Goal: Task Accomplishment & Management: Complete application form

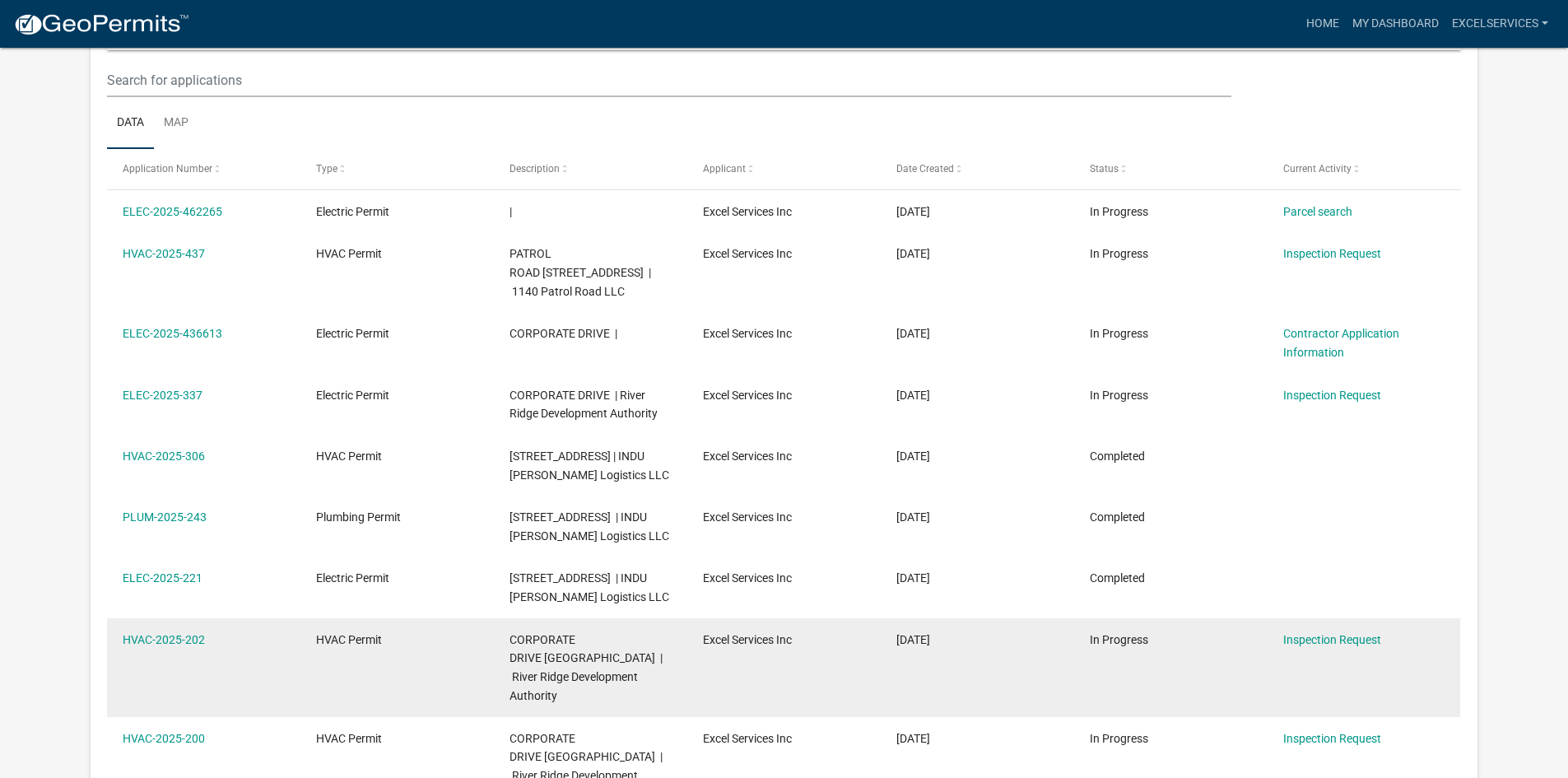
drag, startPoint x: 0, startPoint y: 0, endPoint x: 233, endPoint y: 700, distance: 737.8
click at [233, 700] on datatable-body-cell "HVAC-2025-202" at bounding box center [203, 668] width 193 height 99
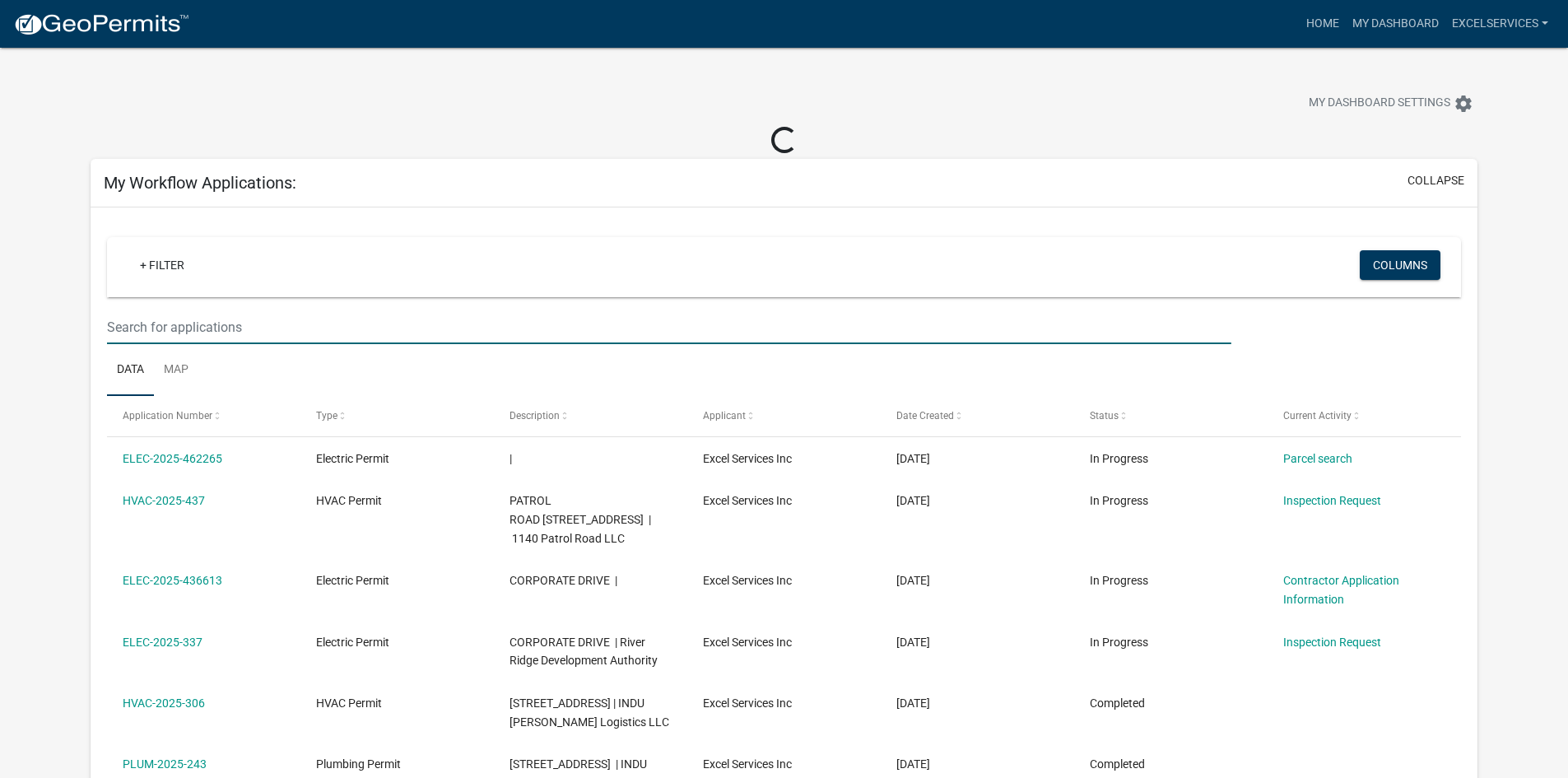
click at [178, 316] on input "text" at bounding box center [669, 327] width 1124 height 34
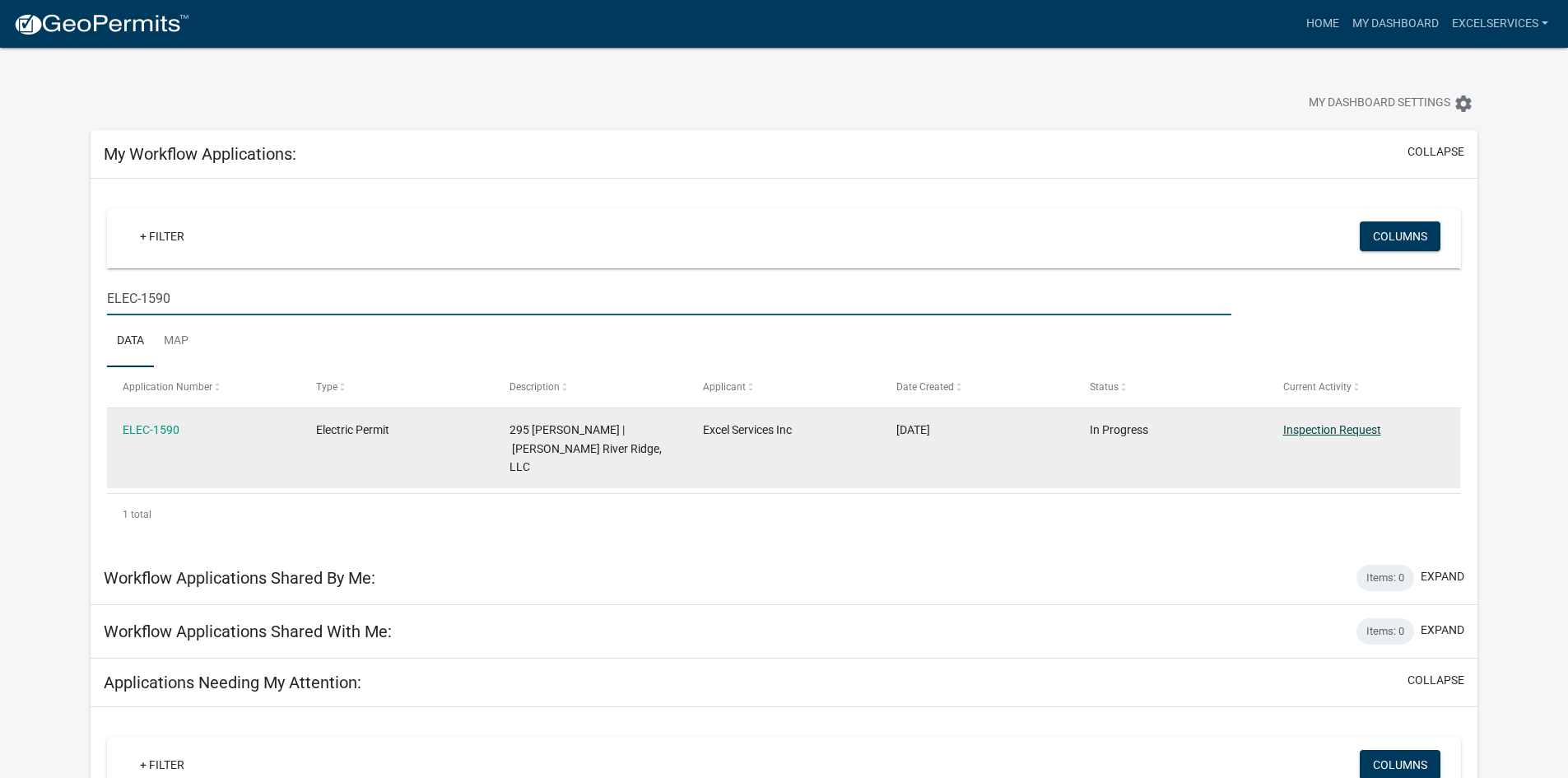
type input "ELEC-1590"
click at [1321, 425] on link "Inspection Request" at bounding box center [1332, 429] width 98 height 13
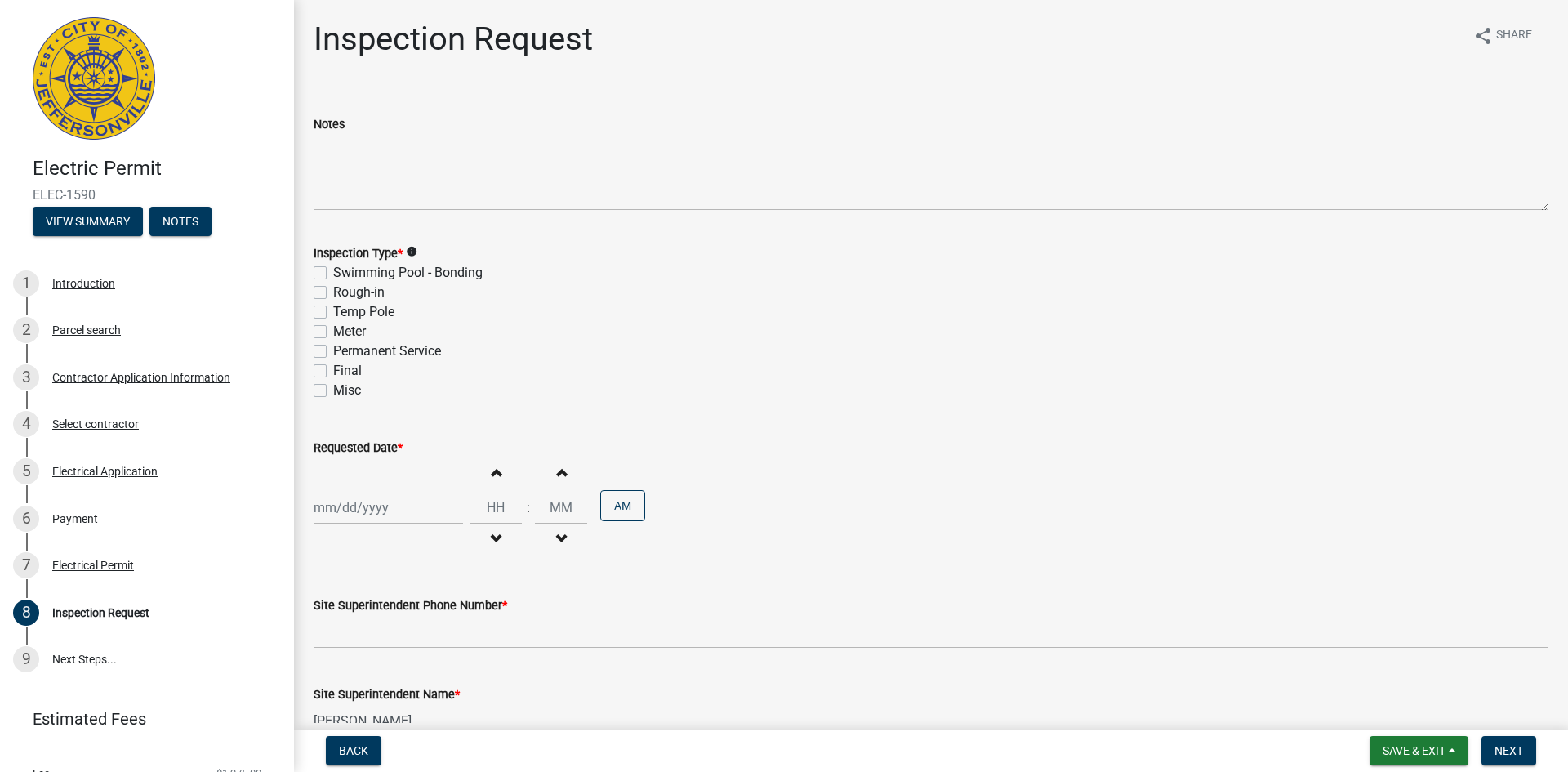
click at [333, 352] on label "Permanent Service" at bounding box center [386, 351] width 108 height 20
click at [333, 352] on input "Permanent Service" at bounding box center [338, 347] width 10 height 10
checkbox input "true"
checkbox input "false"
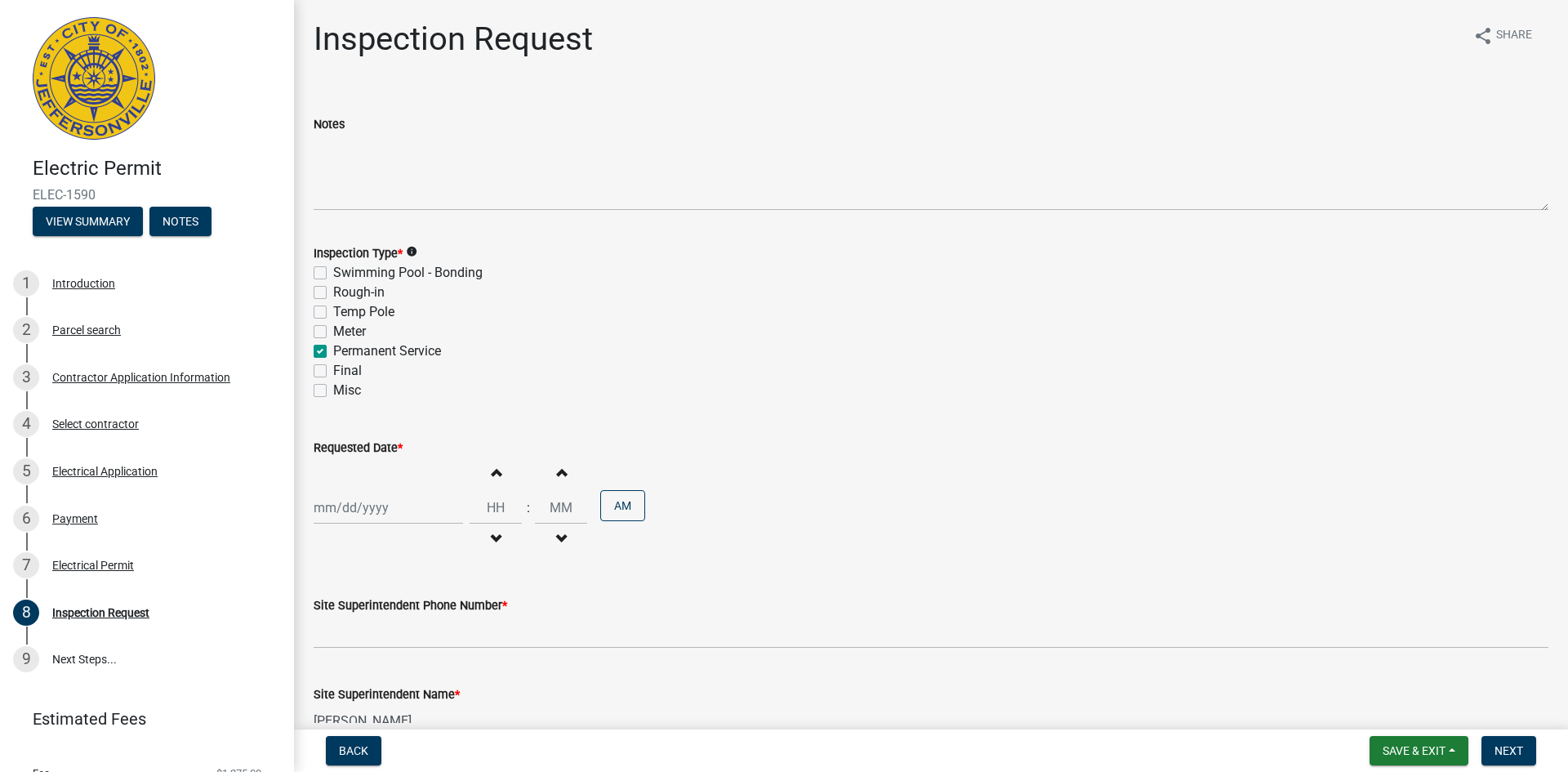
checkbox input "false"
checkbox input "true"
checkbox input "false"
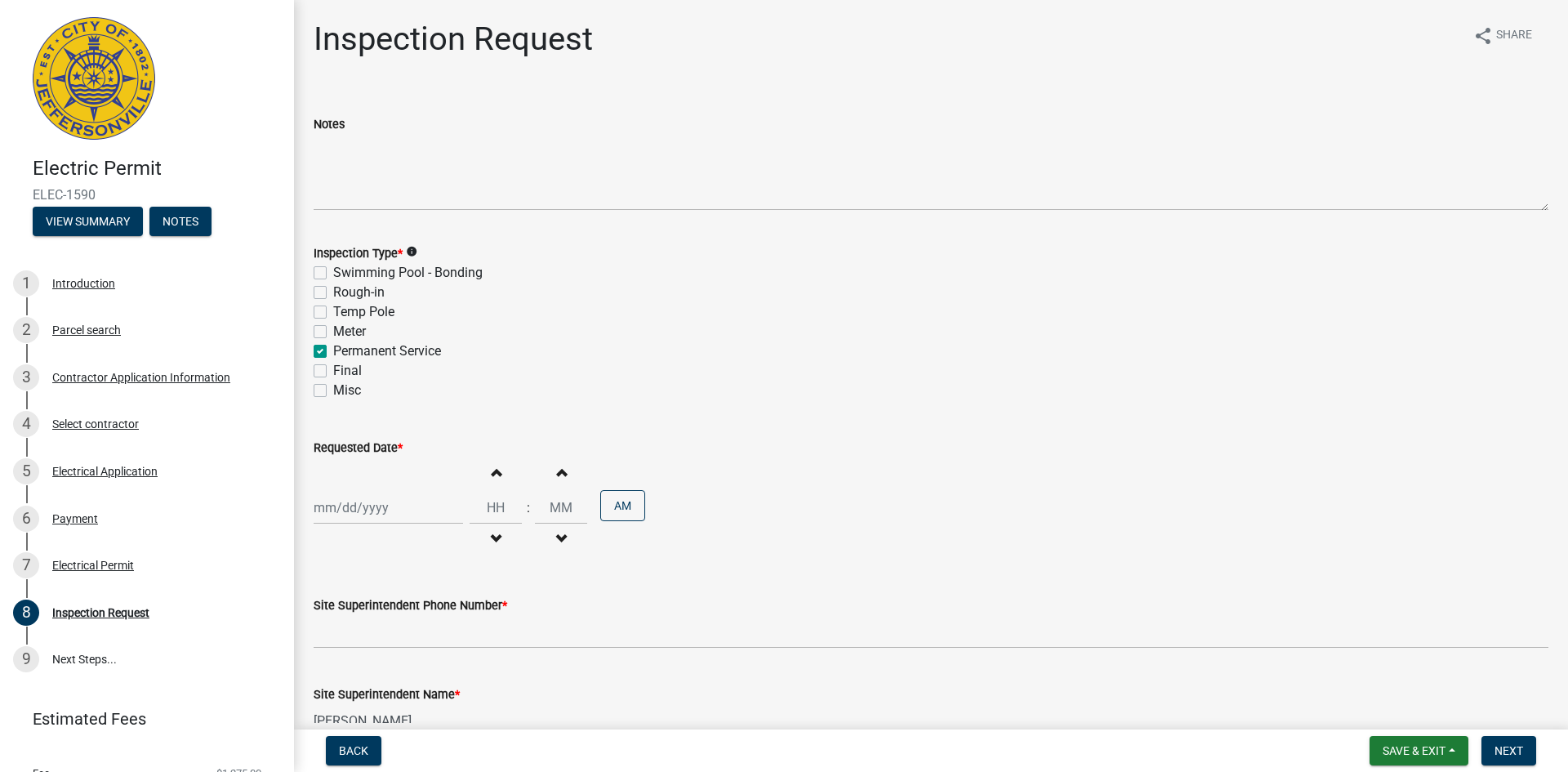
select select "8"
select select "2025"
click at [363, 506] on div "[PERSON_NAME] Feb Mar Apr [PERSON_NAME][DATE] Oct Nov [DATE] 1526 1527 1528 152…" at bounding box center [388, 507] width 150 height 34
click at [387, 388] on div "13" at bounding box center [382, 394] width 26 height 26
type input "[DATE]"
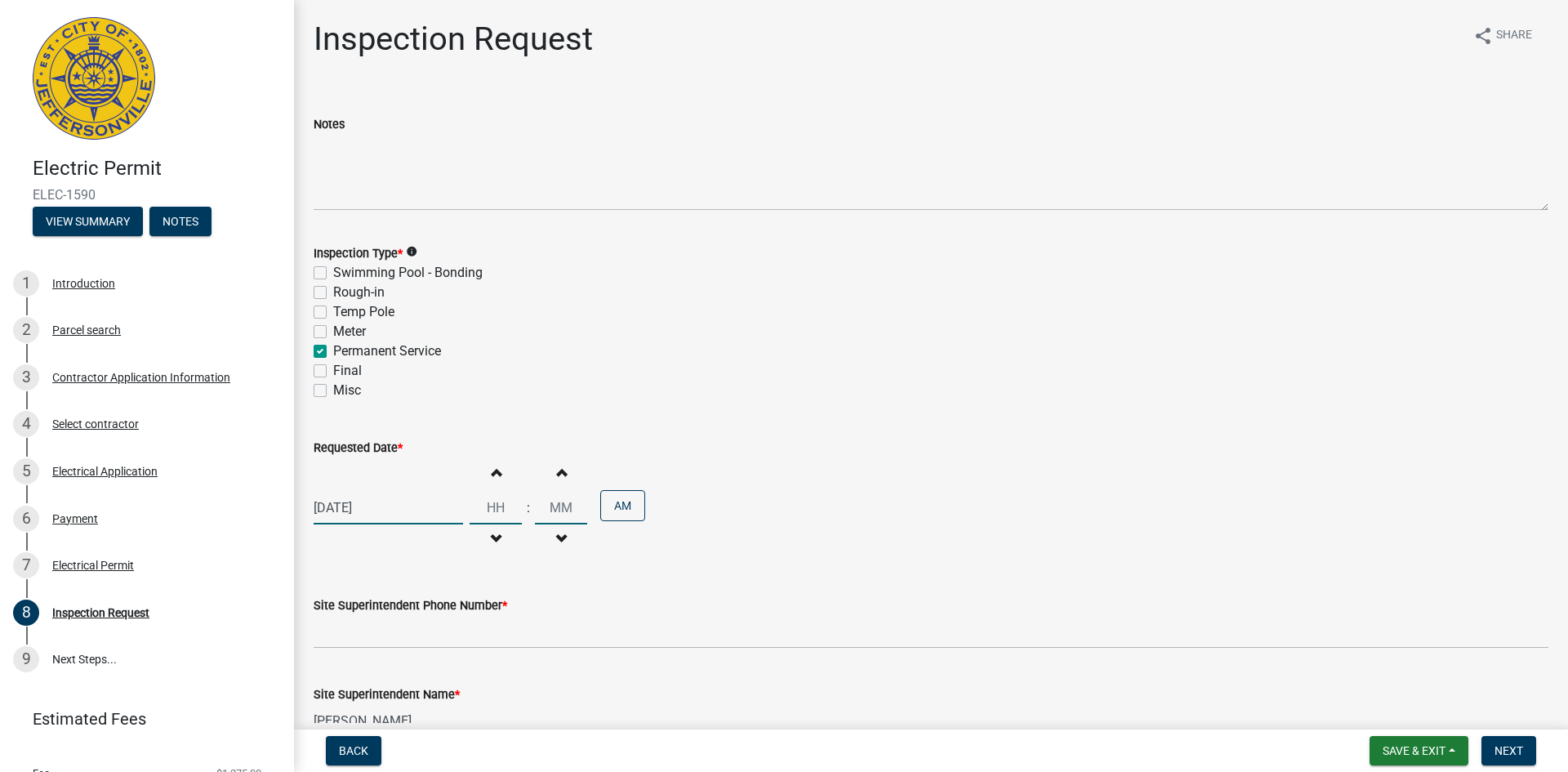
click at [490, 507] on input "Hours" at bounding box center [496, 507] width 52 height 34
click at [491, 468] on span "button" at bounding box center [495, 472] width 8 height 13
type input "01"
type input "00"
click at [491, 468] on span "button" at bounding box center [495, 472] width 8 height 13
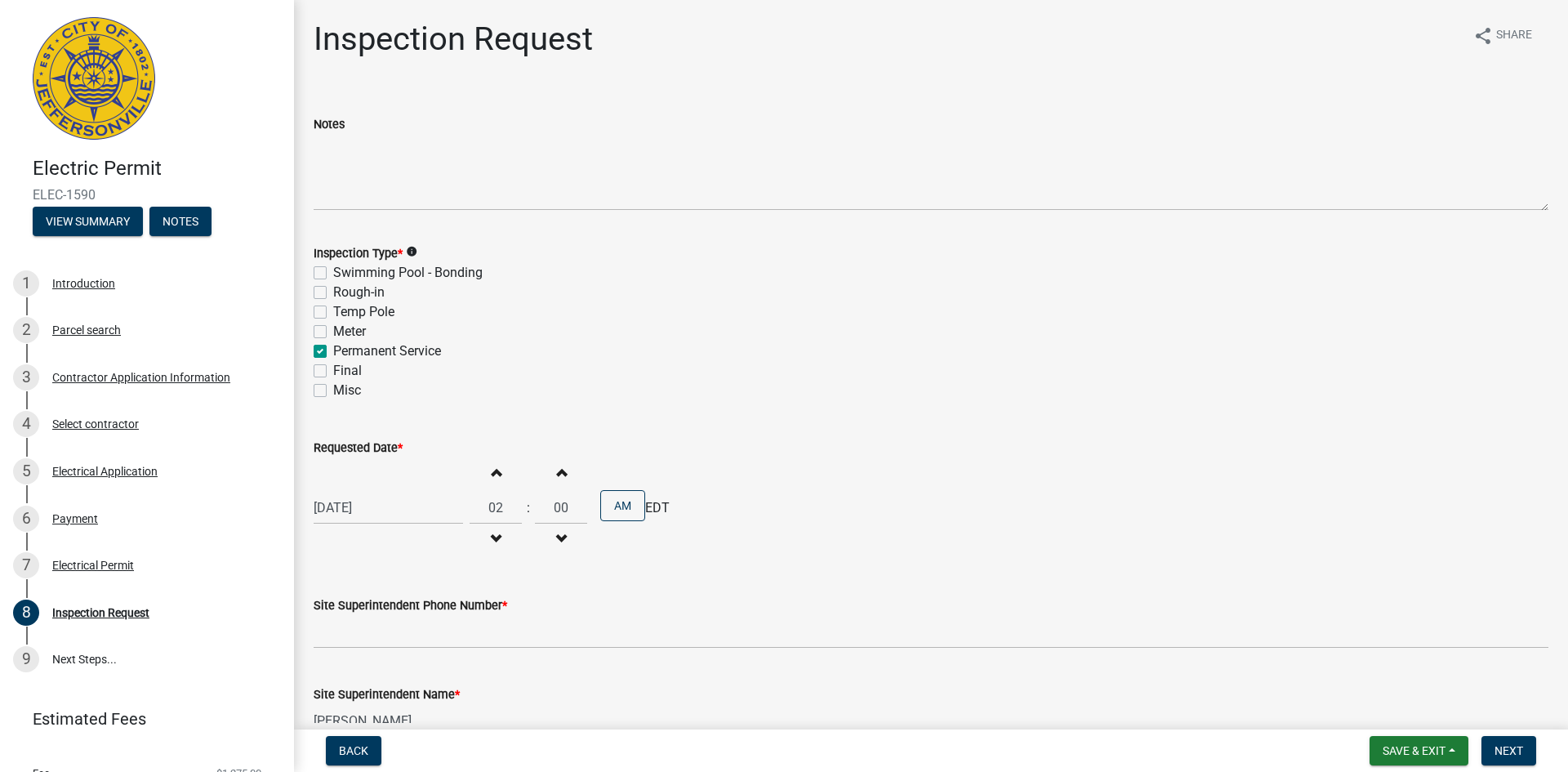
click at [491, 468] on span "button" at bounding box center [495, 472] width 8 height 13
click at [492, 468] on span "button" at bounding box center [495, 472] width 8 height 13
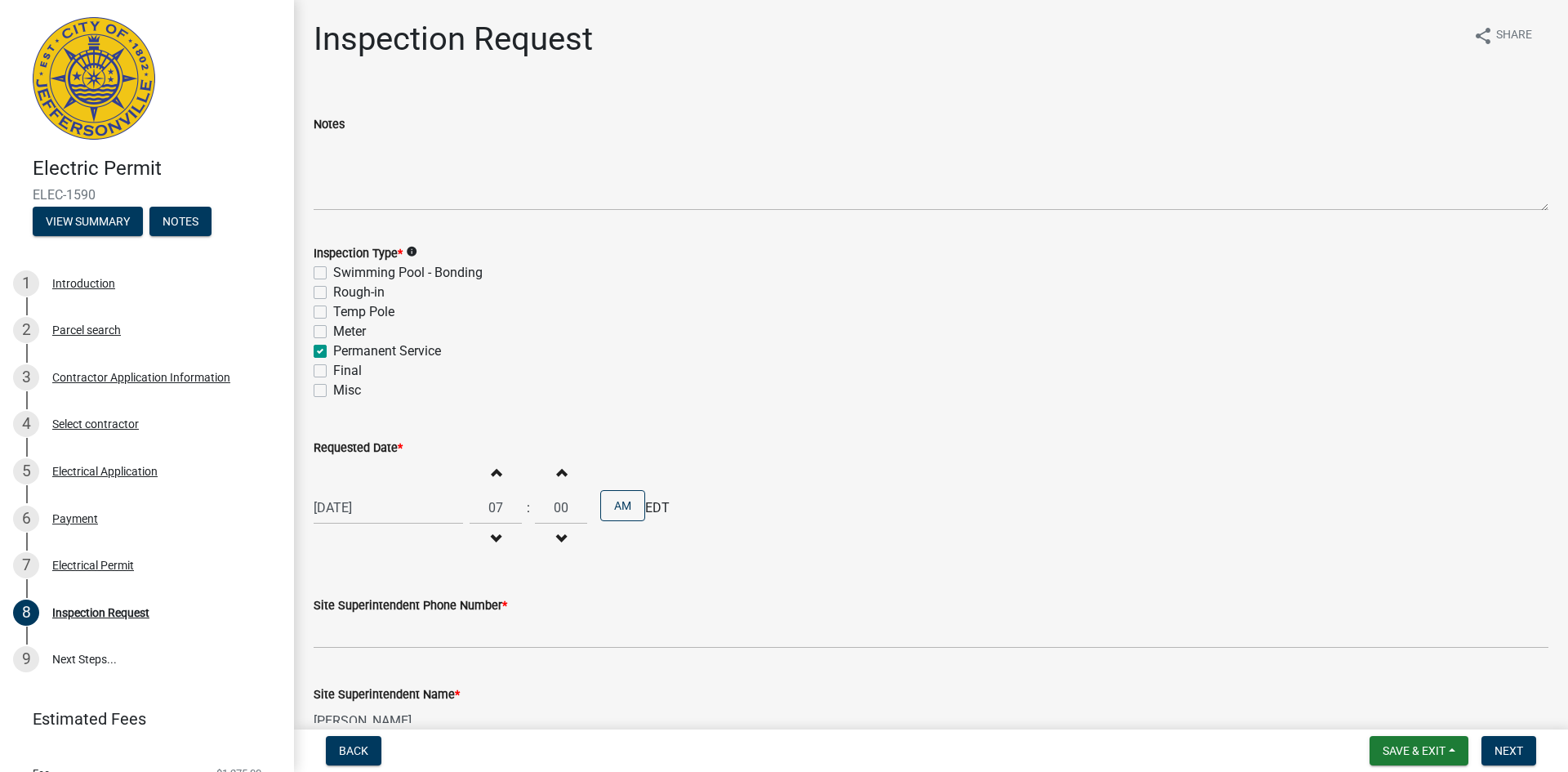
click at [492, 468] on span "button" at bounding box center [495, 472] width 8 height 13
type input "09"
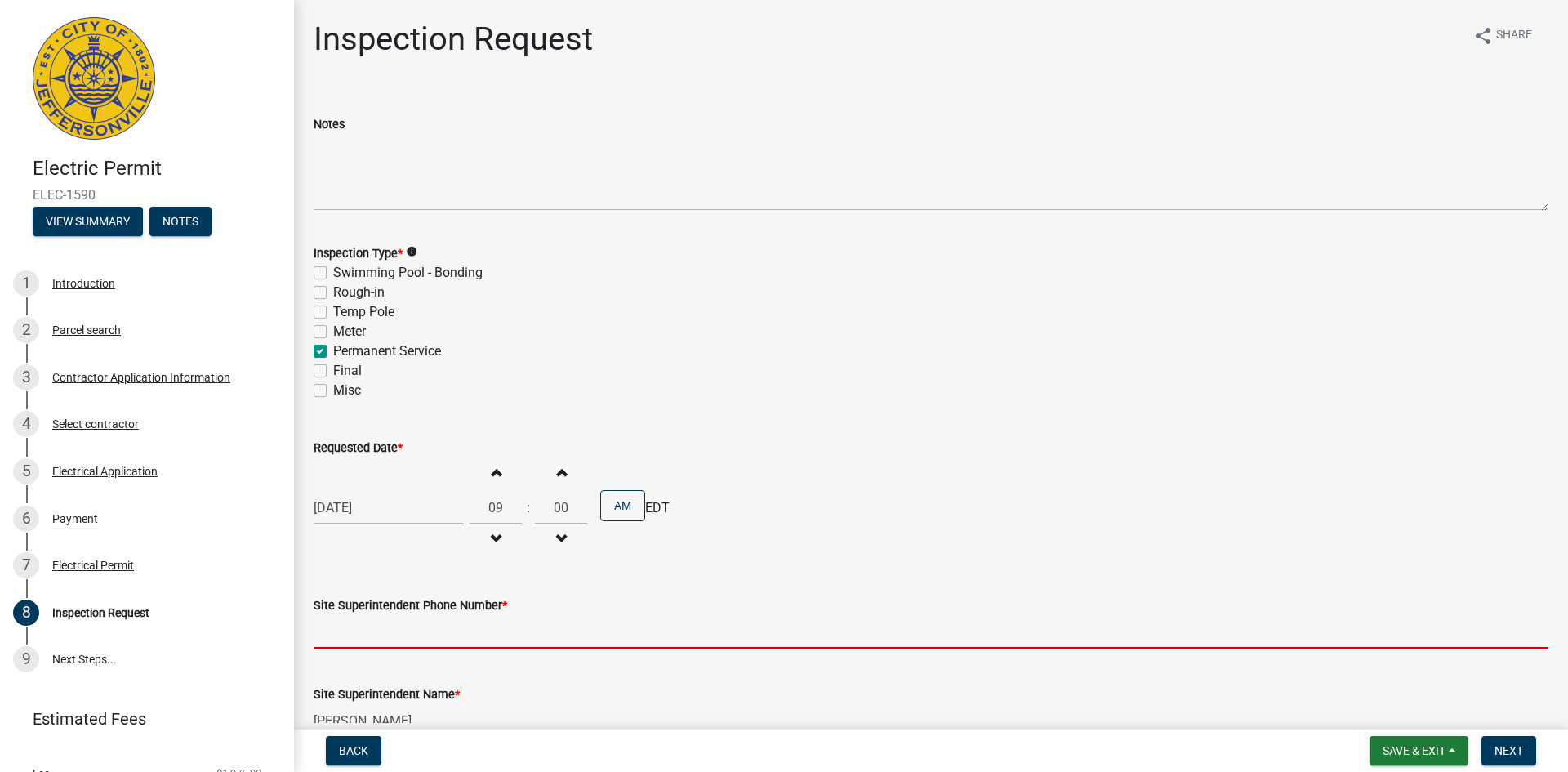
click at [362, 639] on input "Site Superintendent Phone Number *" at bounding box center [930, 632] width 1235 height 34
type input "[PHONE_NUMBER]"
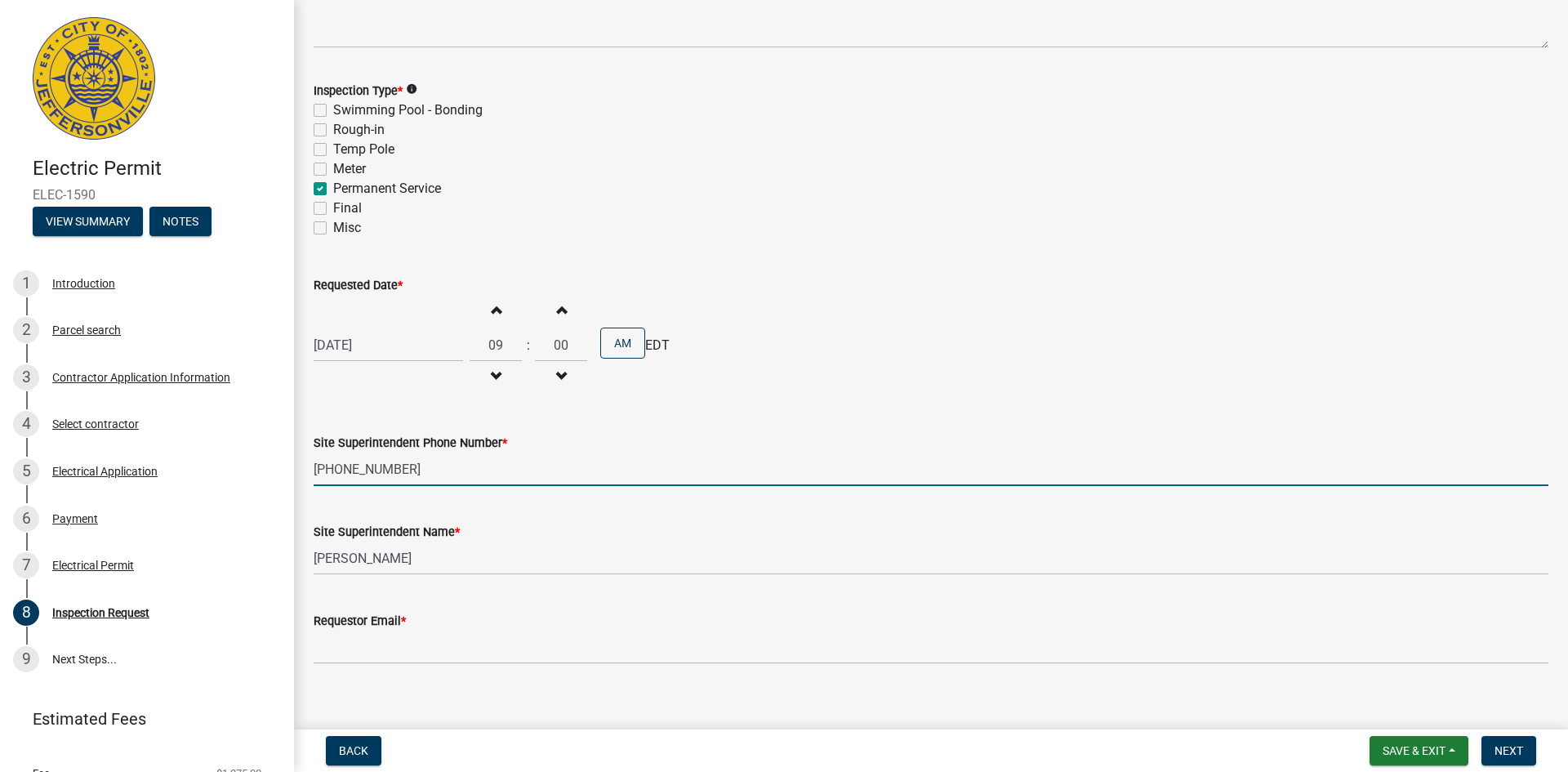
scroll to position [181, 0]
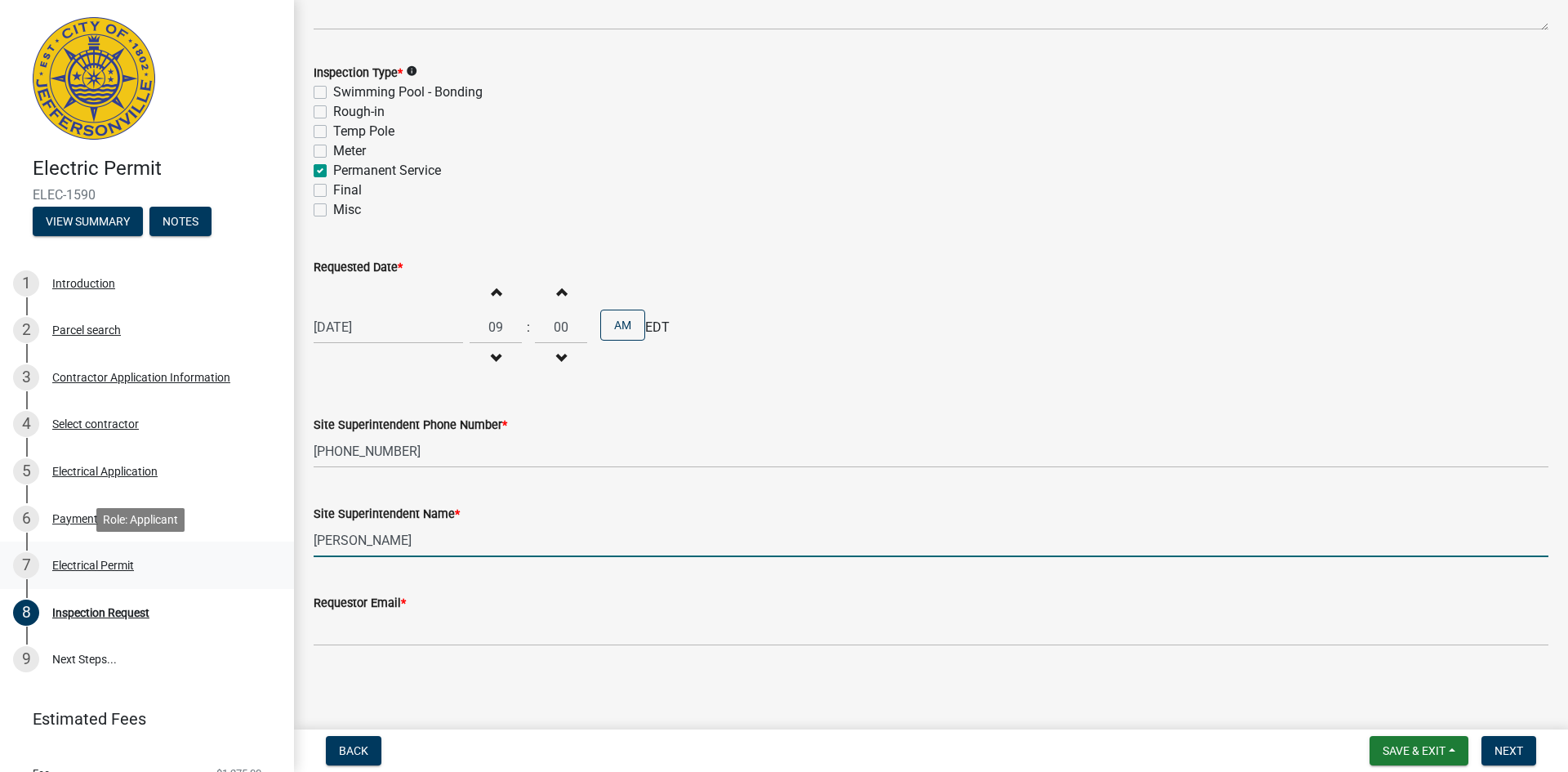
drag, startPoint x: 420, startPoint y: 536, endPoint x: 244, endPoint y: 550, distance: 176.6
click at [244, 550] on div "Electric Permit ELEC-1590 View Summary Notes 1 Introduction 2 Parcel search 3 C…" at bounding box center [784, 386] width 1568 height 772
type input "[PERSON_NAME]"
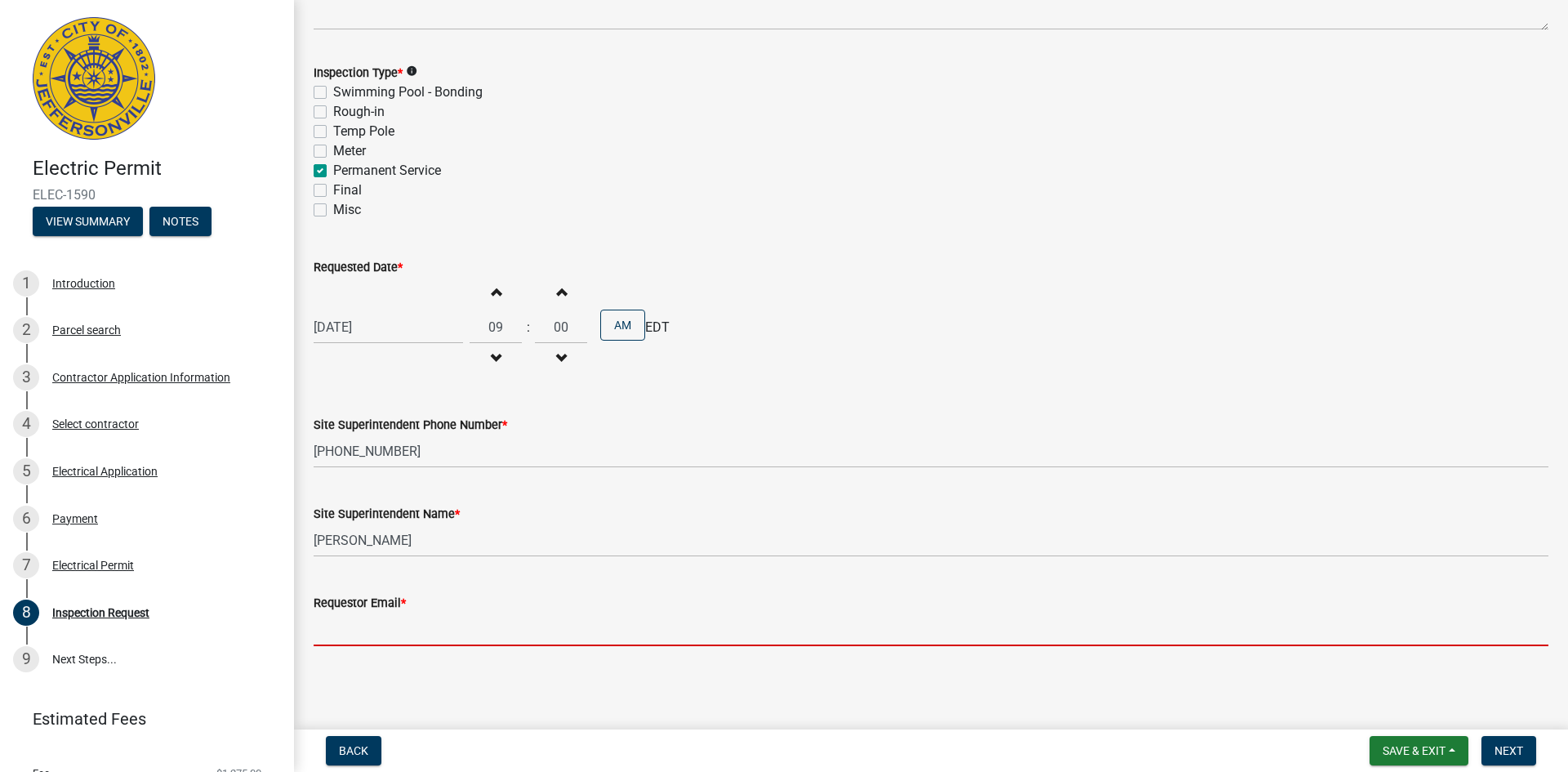
click at [364, 631] on input "Requestor Email *" at bounding box center [930, 629] width 1235 height 34
type input "[EMAIL_ADDRESS][DOMAIN_NAME]"
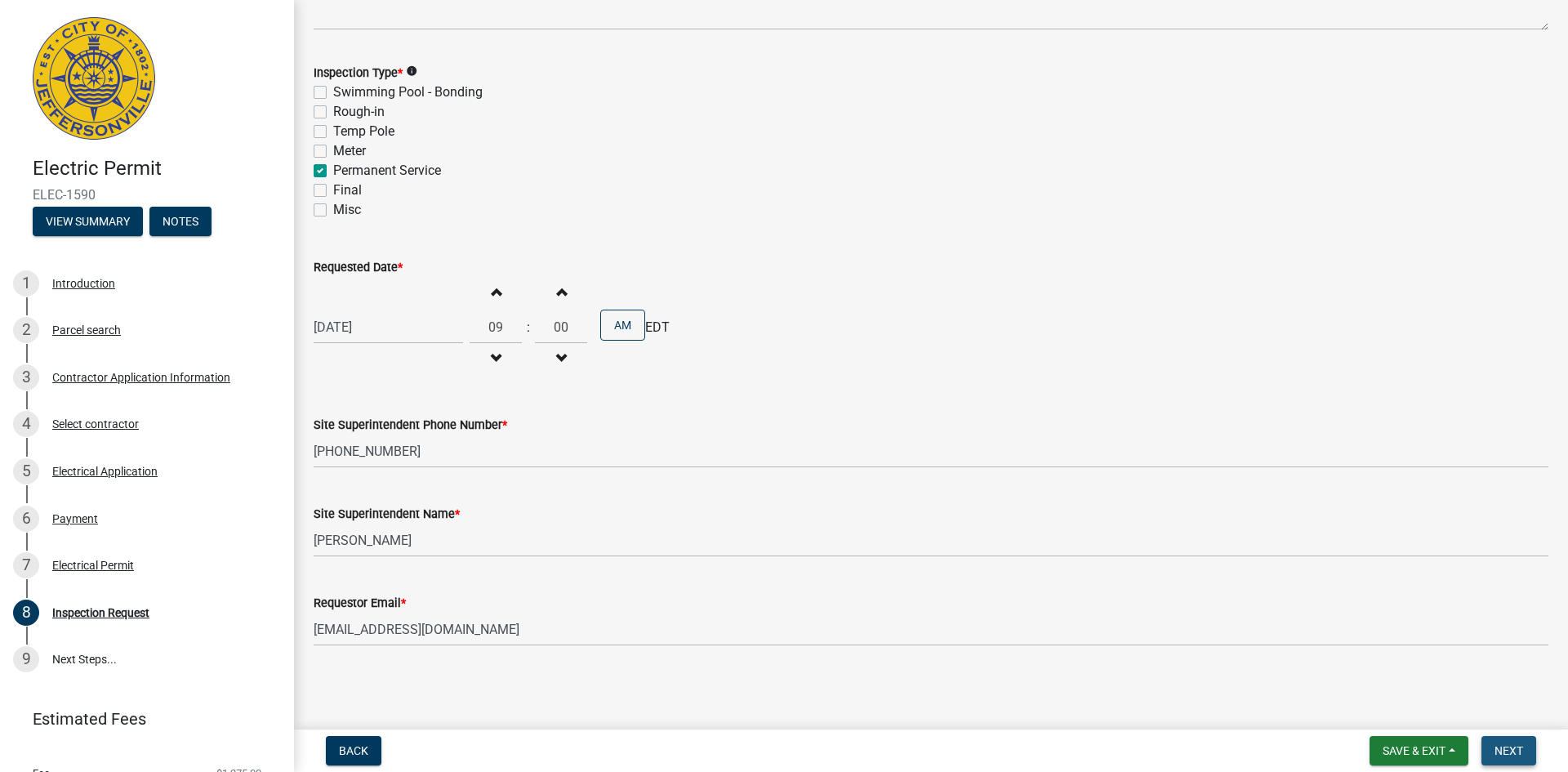
click at [1512, 750] on span "Next" at bounding box center [1509, 750] width 28 height 13
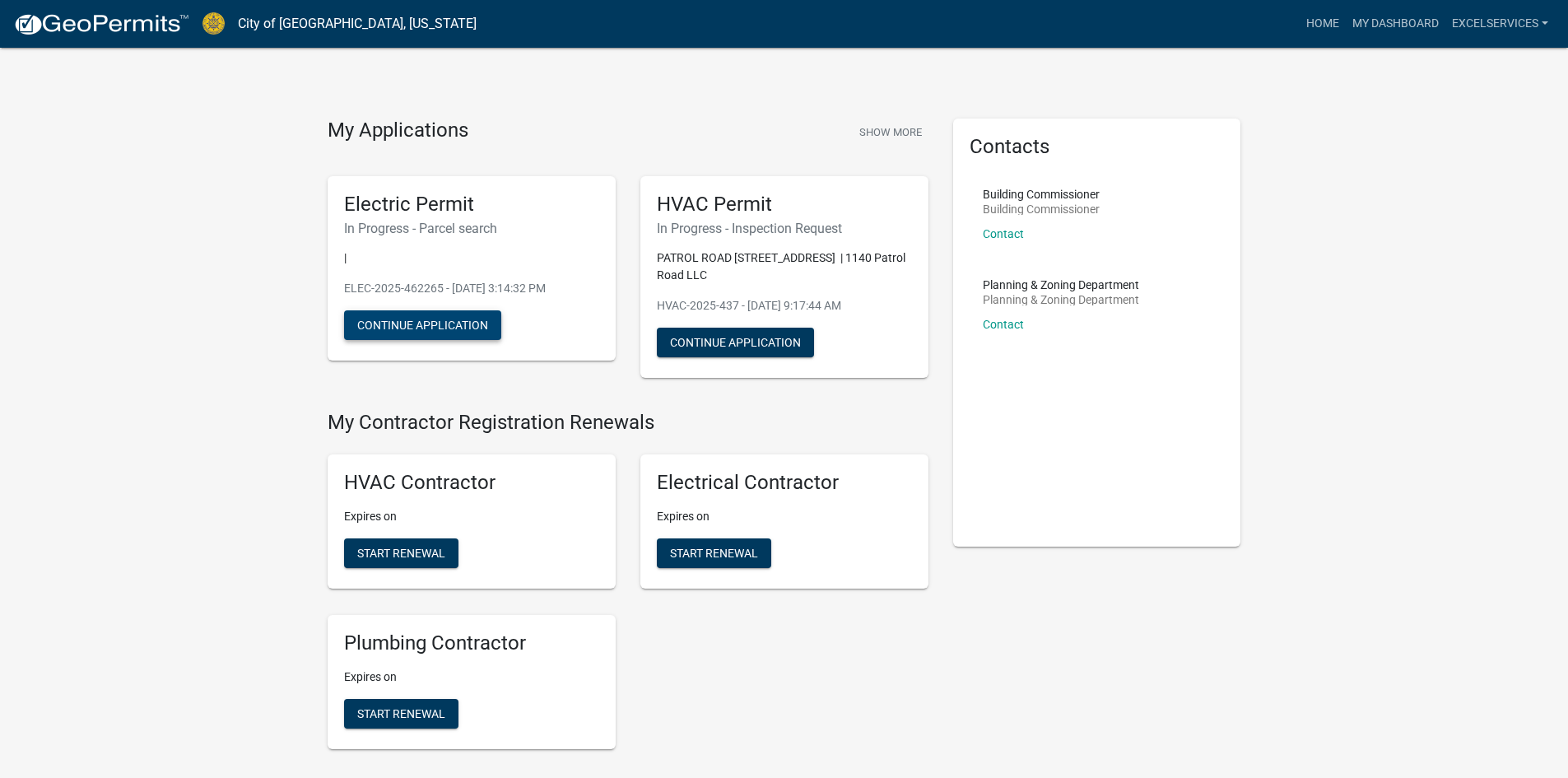
click at [445, 319] on button "Continue Application" at bounding box center [422, 325] width 157 height 29
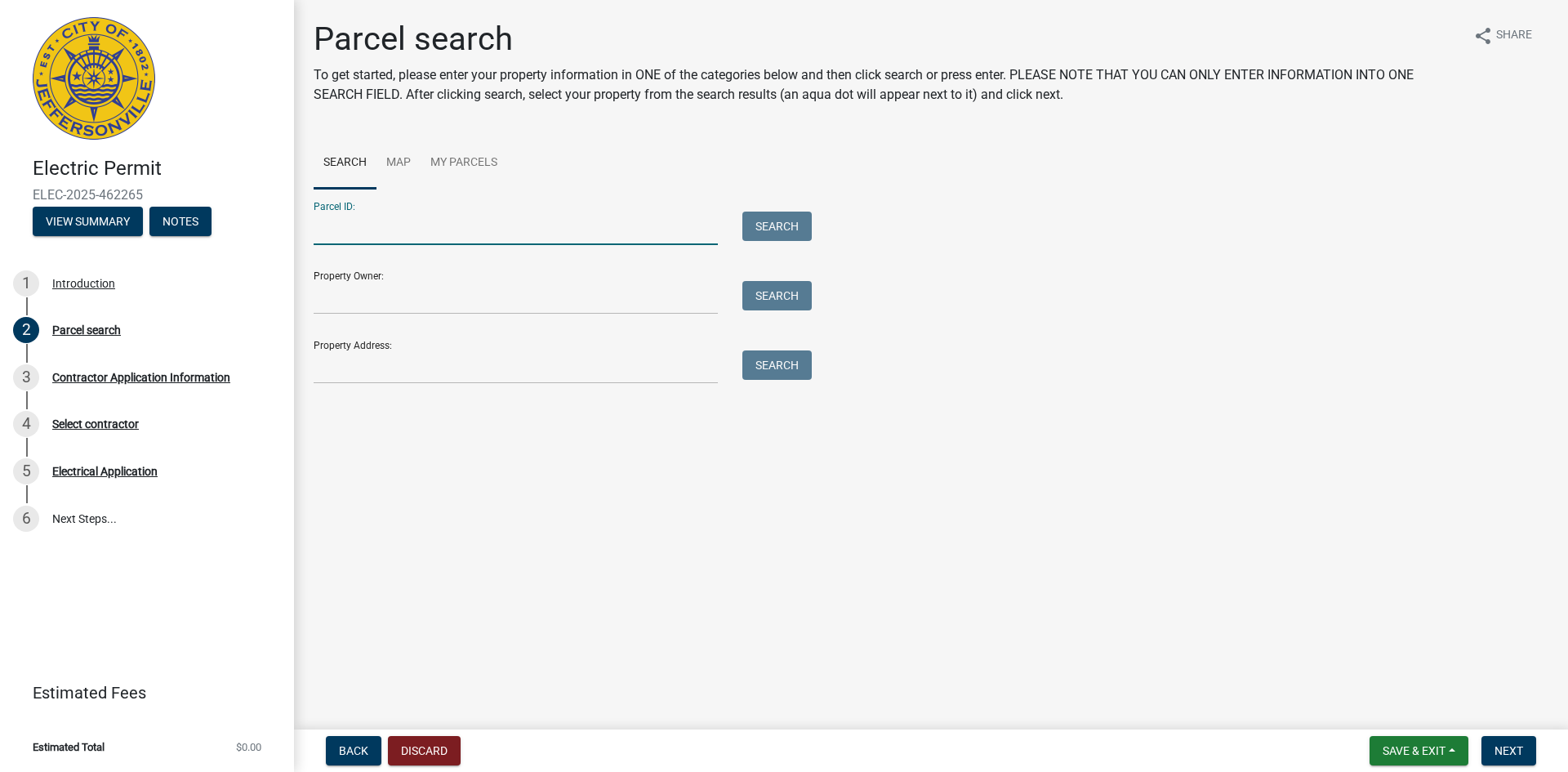
paste input "10-42-03-600-544.000-039"
type input "10-42-03-600-544.000-039"
click at [771, 221] on button "Search" at bounding box center [777, 226] width 70 height 29
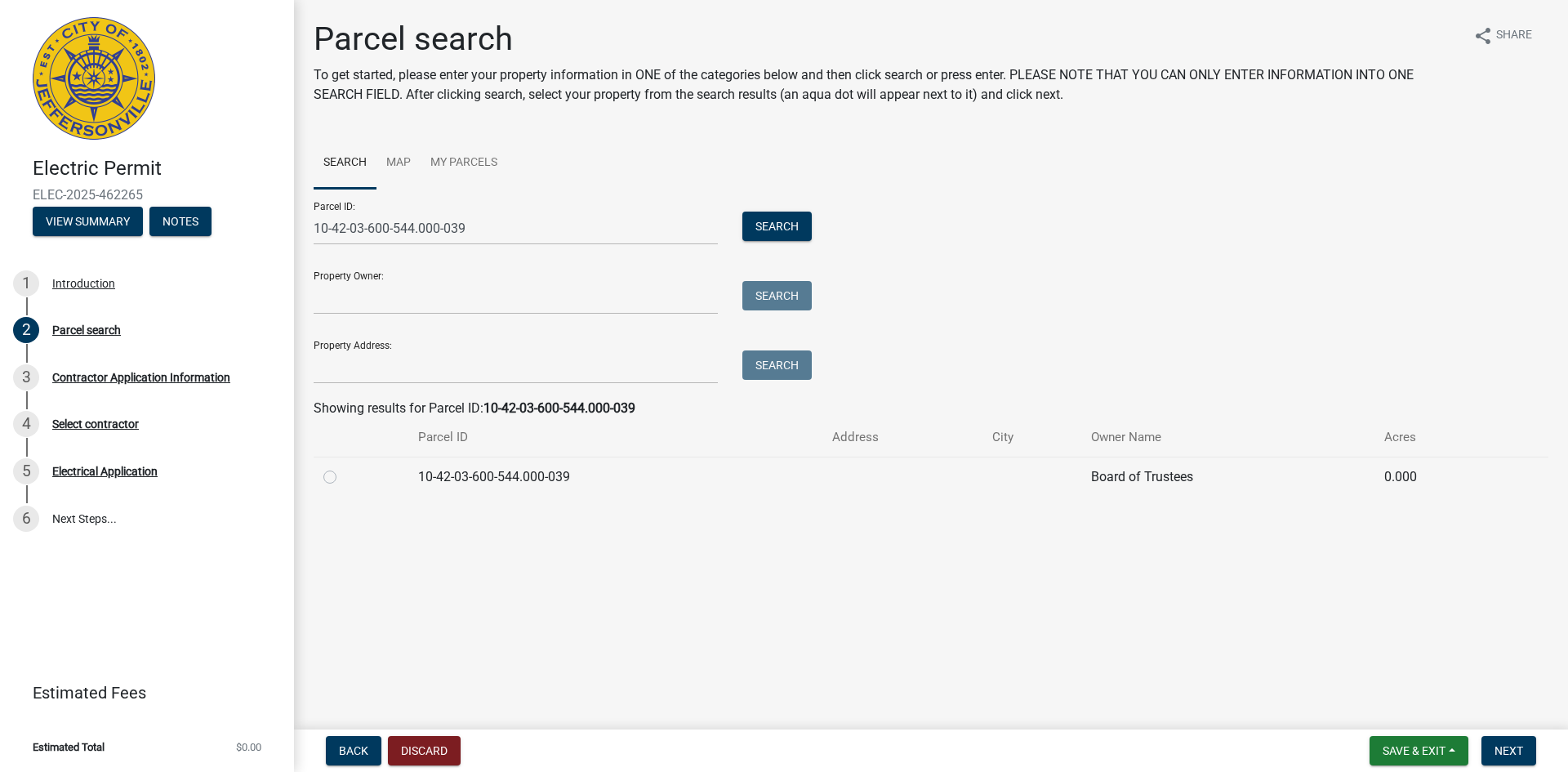
click at [343, 467] on label at bounding box center [343, 467] width 0 height 0
click at [343, 478] on input "radio" at bounding box center [349, 472] width 10 height 10
radio input "true"
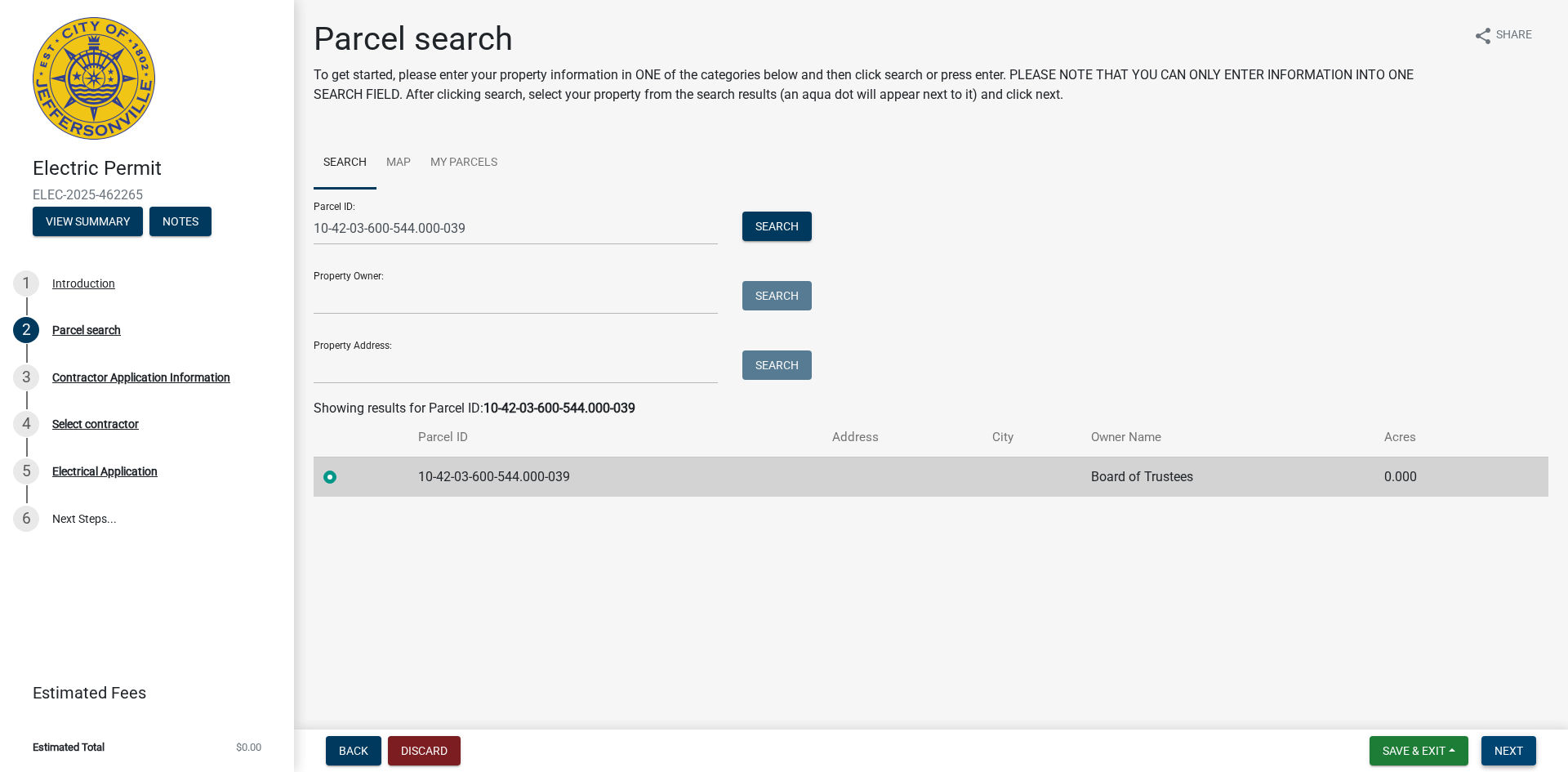
click at [1508, 748] on span "Next" at bounding box center [1509, 750] width 28 height 13
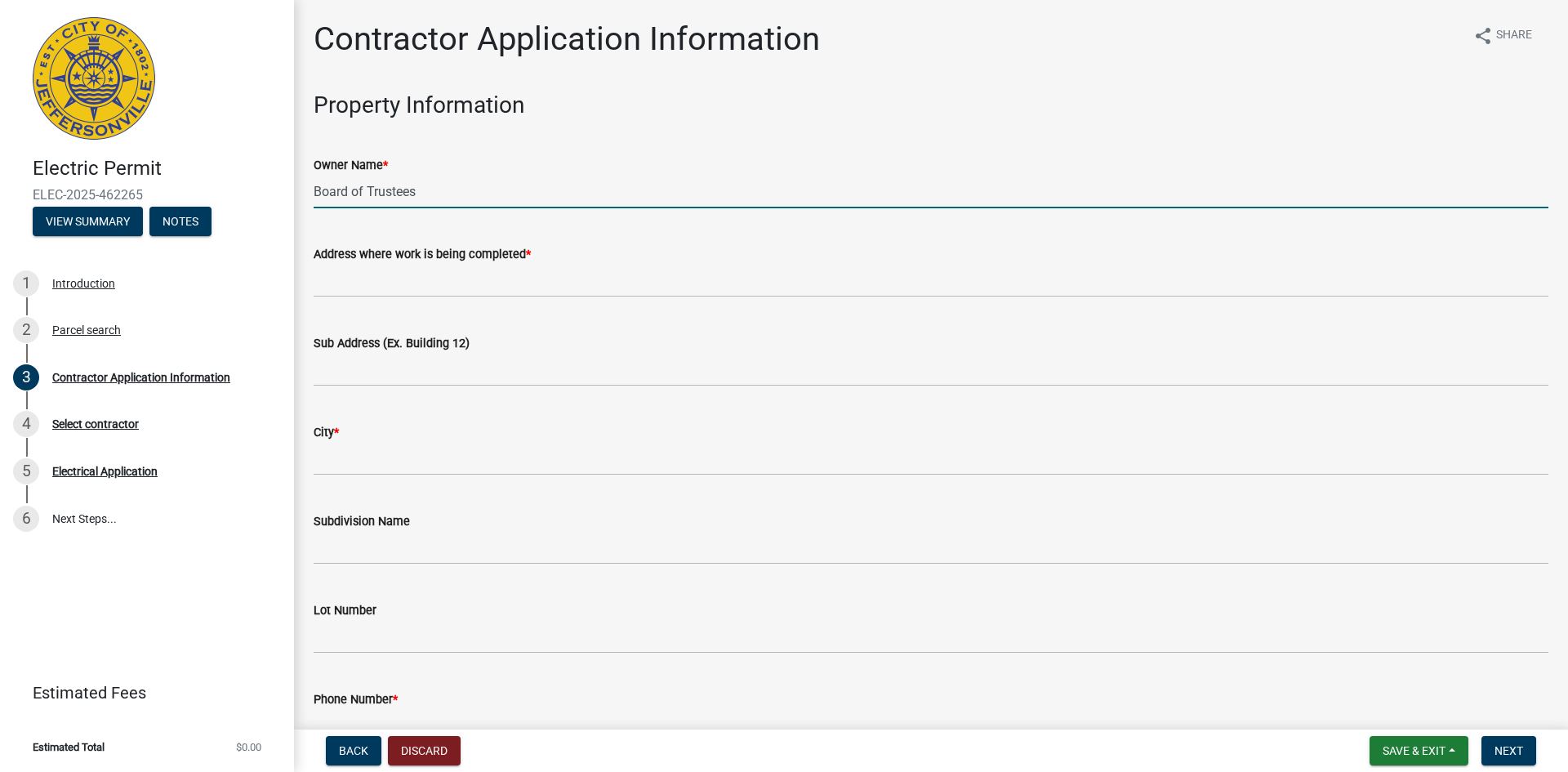
drag, startPoint x: 421, startPoint y: 193, endPoint x: 262, endPoint y: 180, distance: 159.5
click at [262, 180] on div "Electric Permit ELEC-2025-462265 View Summary Notes 1 Introduction 2 Parcel sea…" at bounding box center [784, 386] width 1568 height 772
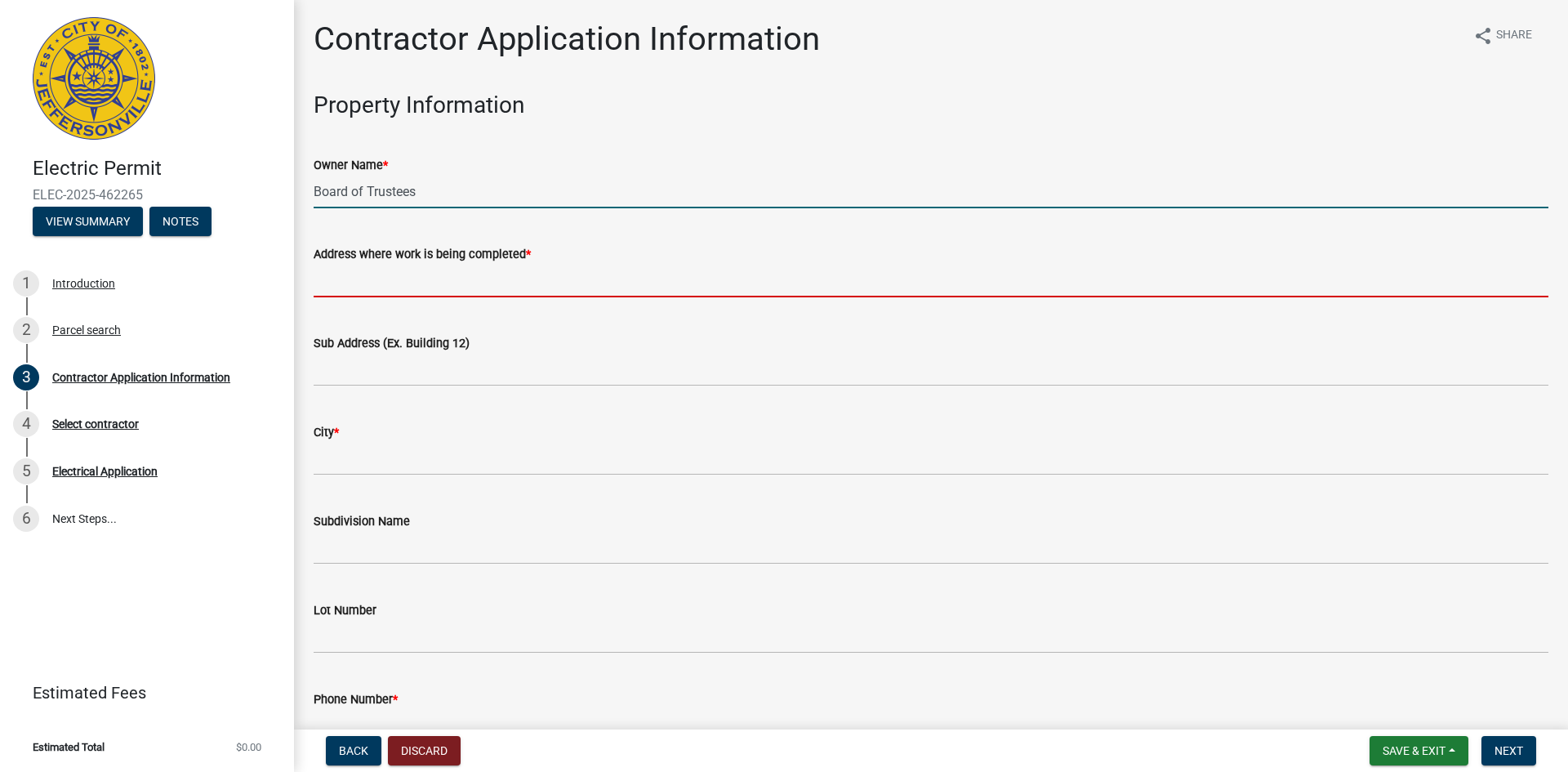
click at [336, 283] on input "Address where work is being completed *" at bounding box center [930, 281] width 1235 height 34
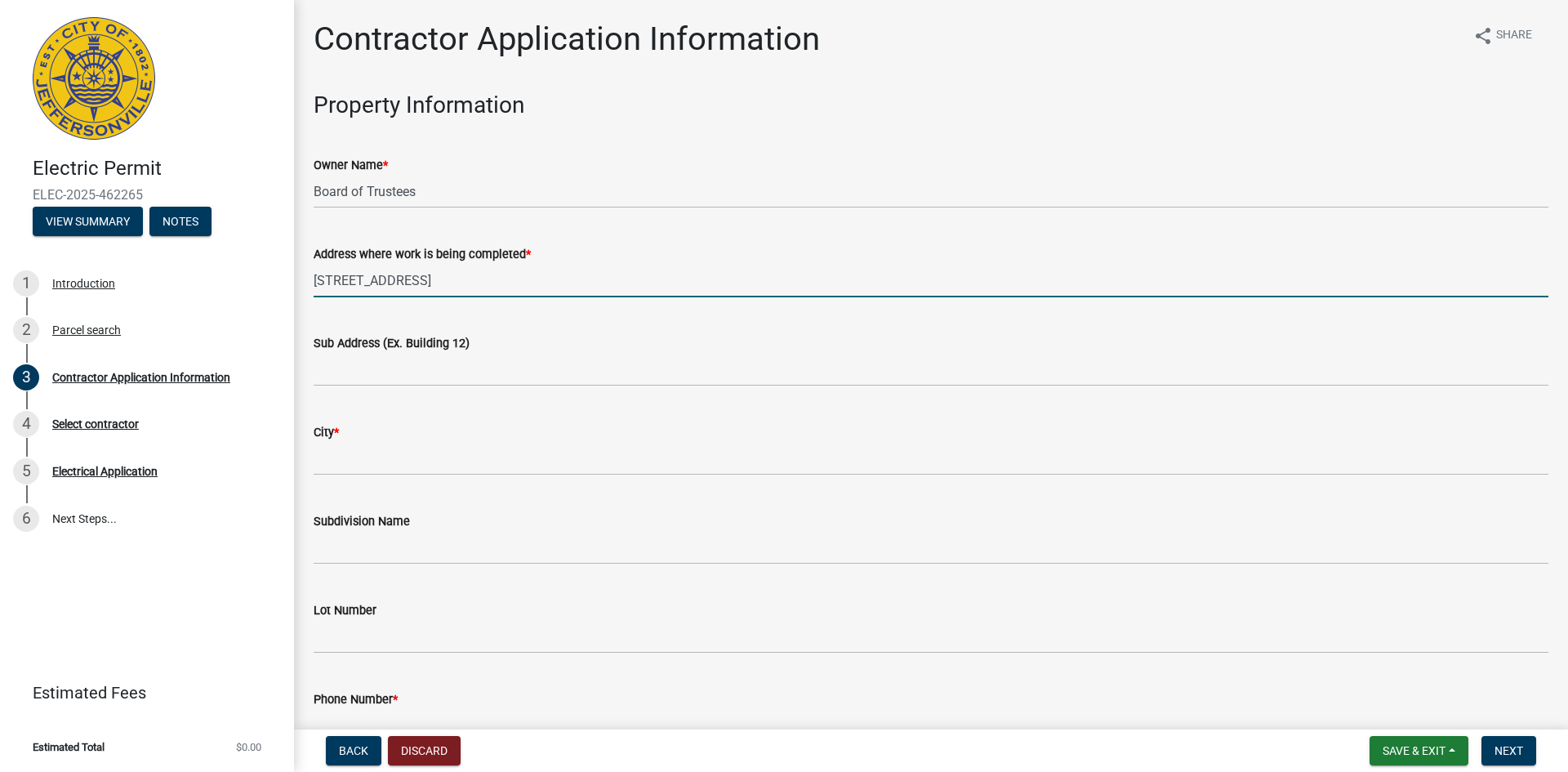
type input "5316 N Highway 62"
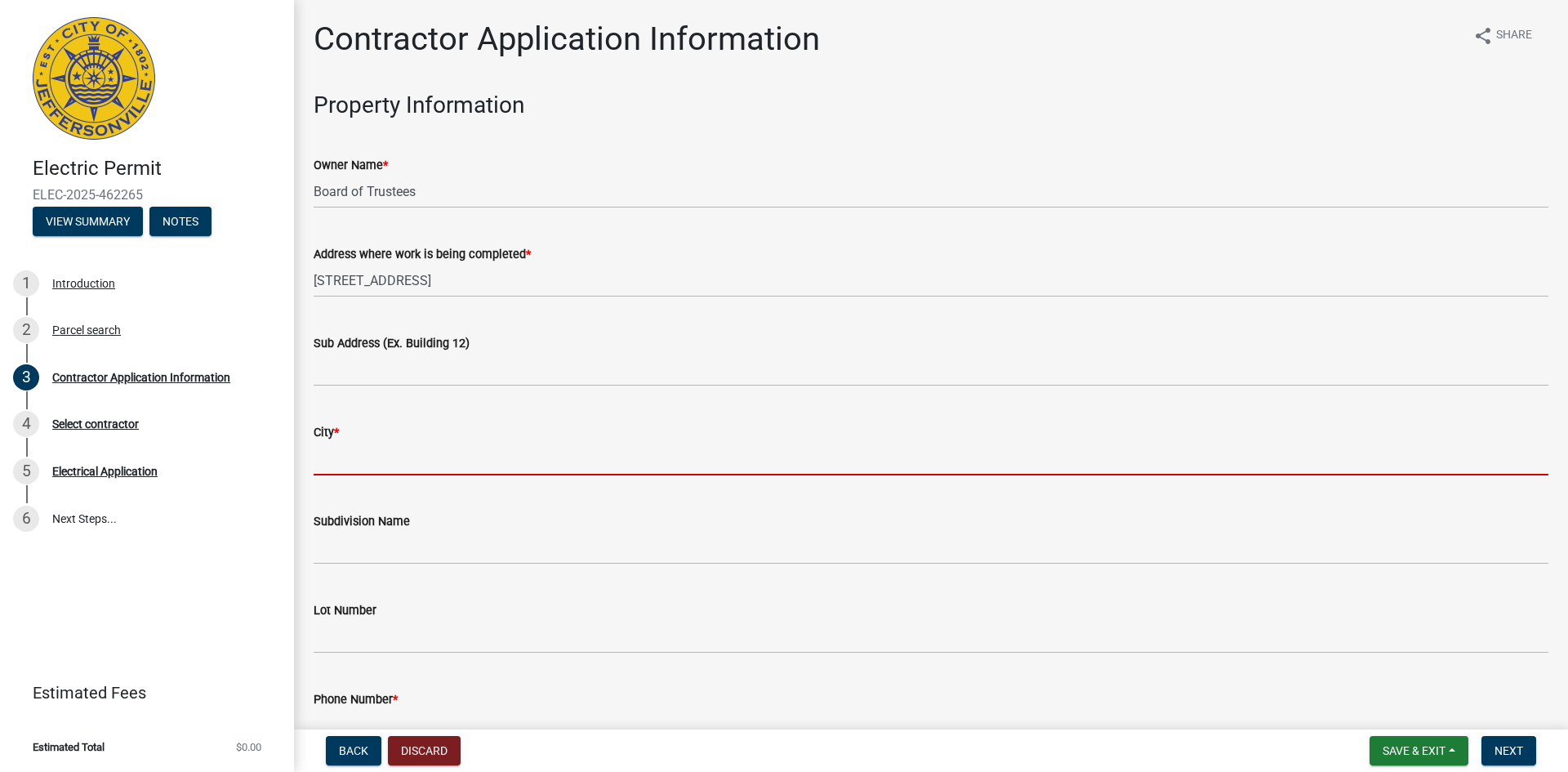
click at [323, 455] on input "City *" at bounding box center [930, 458] width 1235 height 34
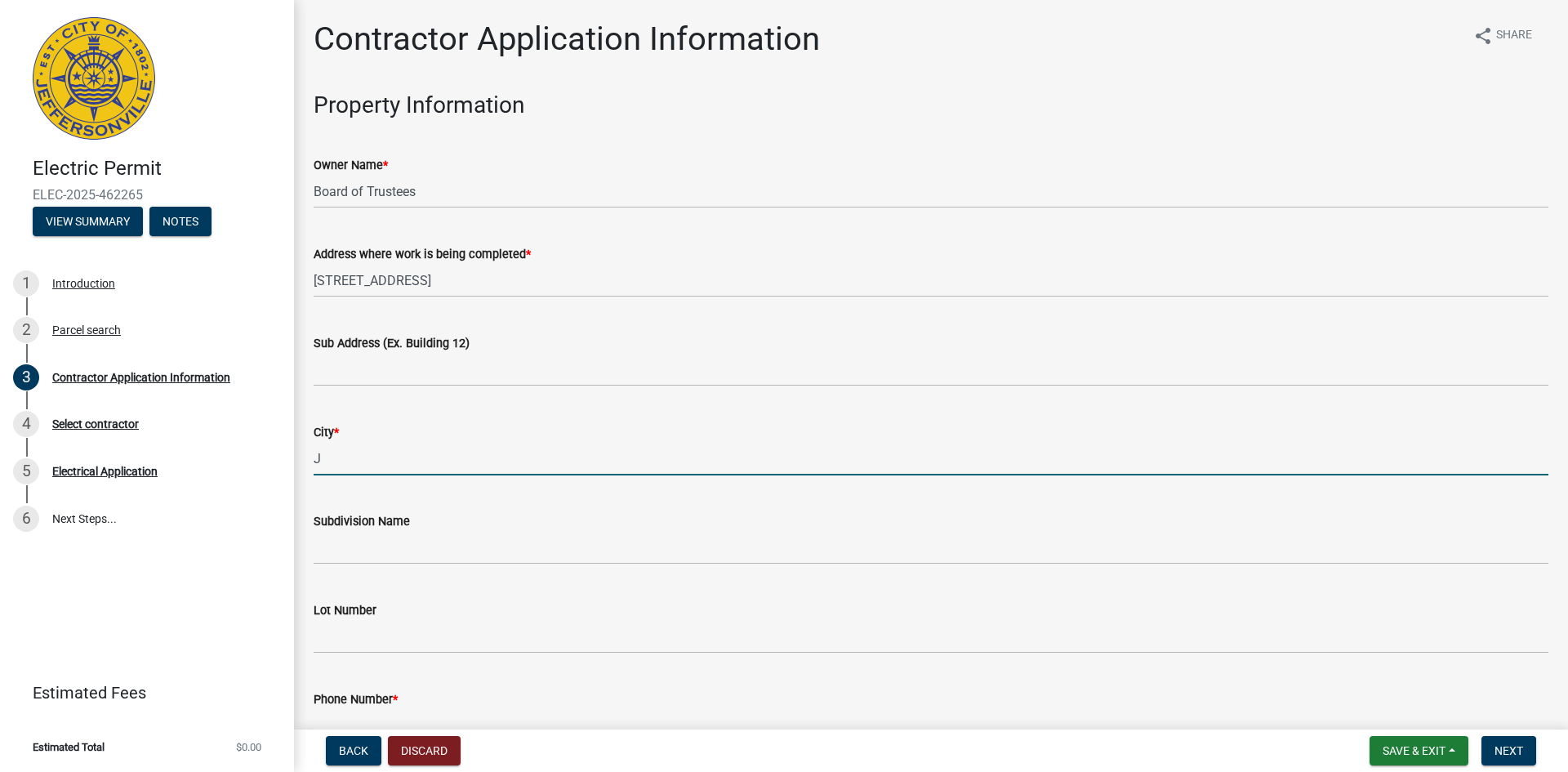
type input "[GEOGRAPHIC_DATA]"
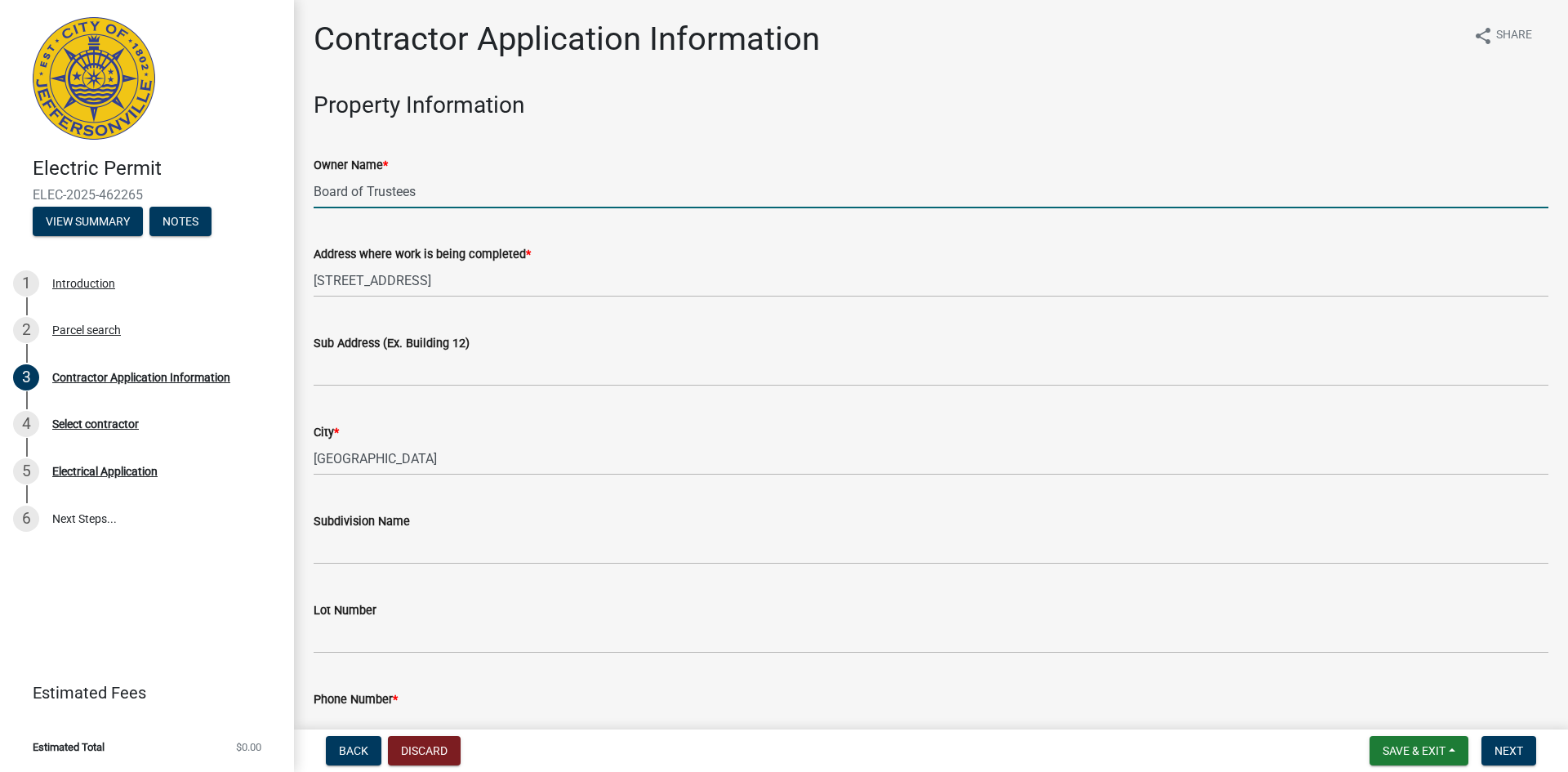
drag, startPoint x: 427, startPoint y: 194, endPoint x: 77, endPoint y: 151, distance: 352.6
click at [77, 151] on div "Electric Permit ELEC-2025-462265 View Summary Notes 1 Introduction 2 Parcel sea…" at bounding box center [784, 386] width 1568 height 772
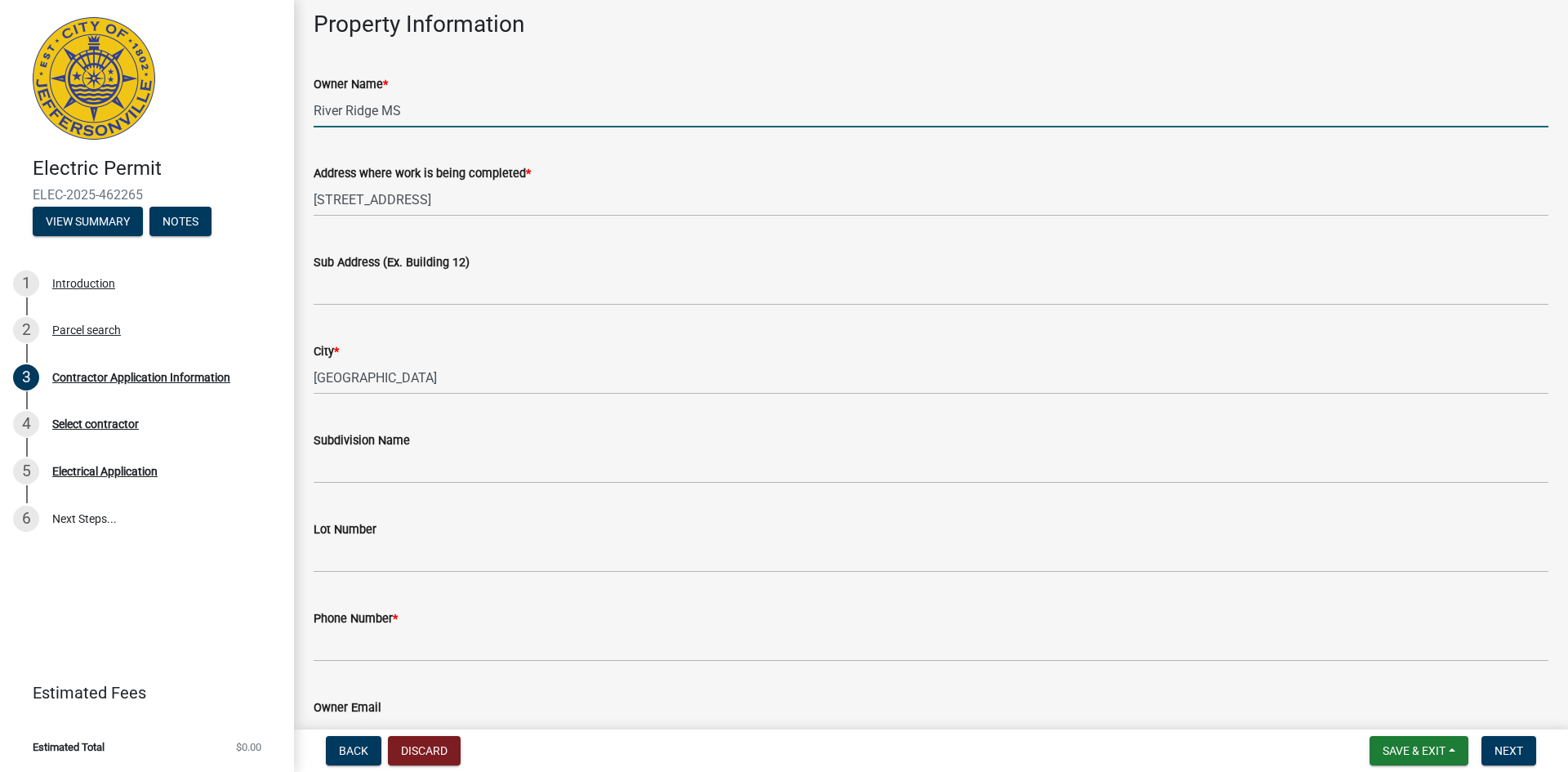
scroll to position [245, 0]
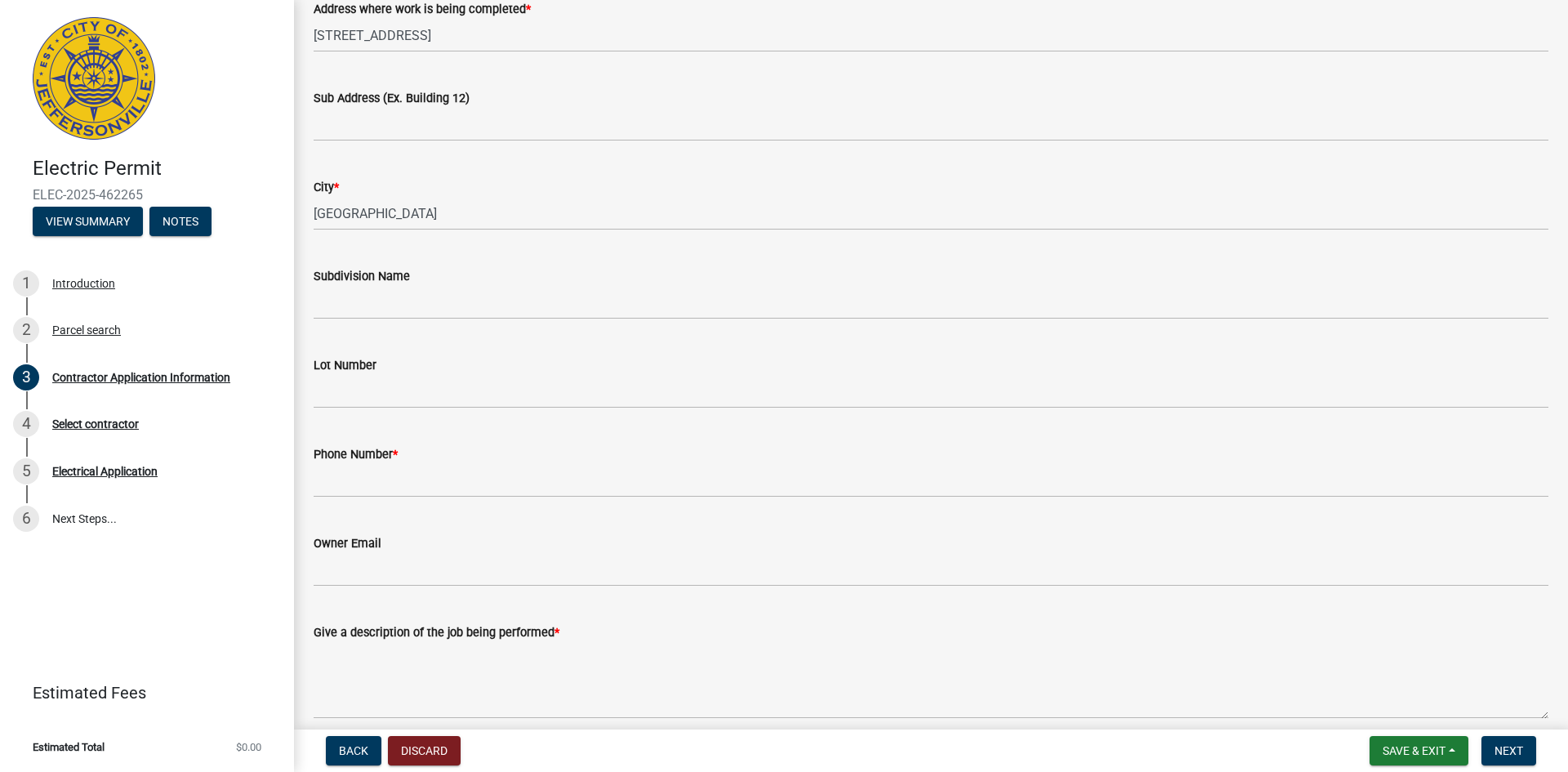
type input "River Ridge MS"
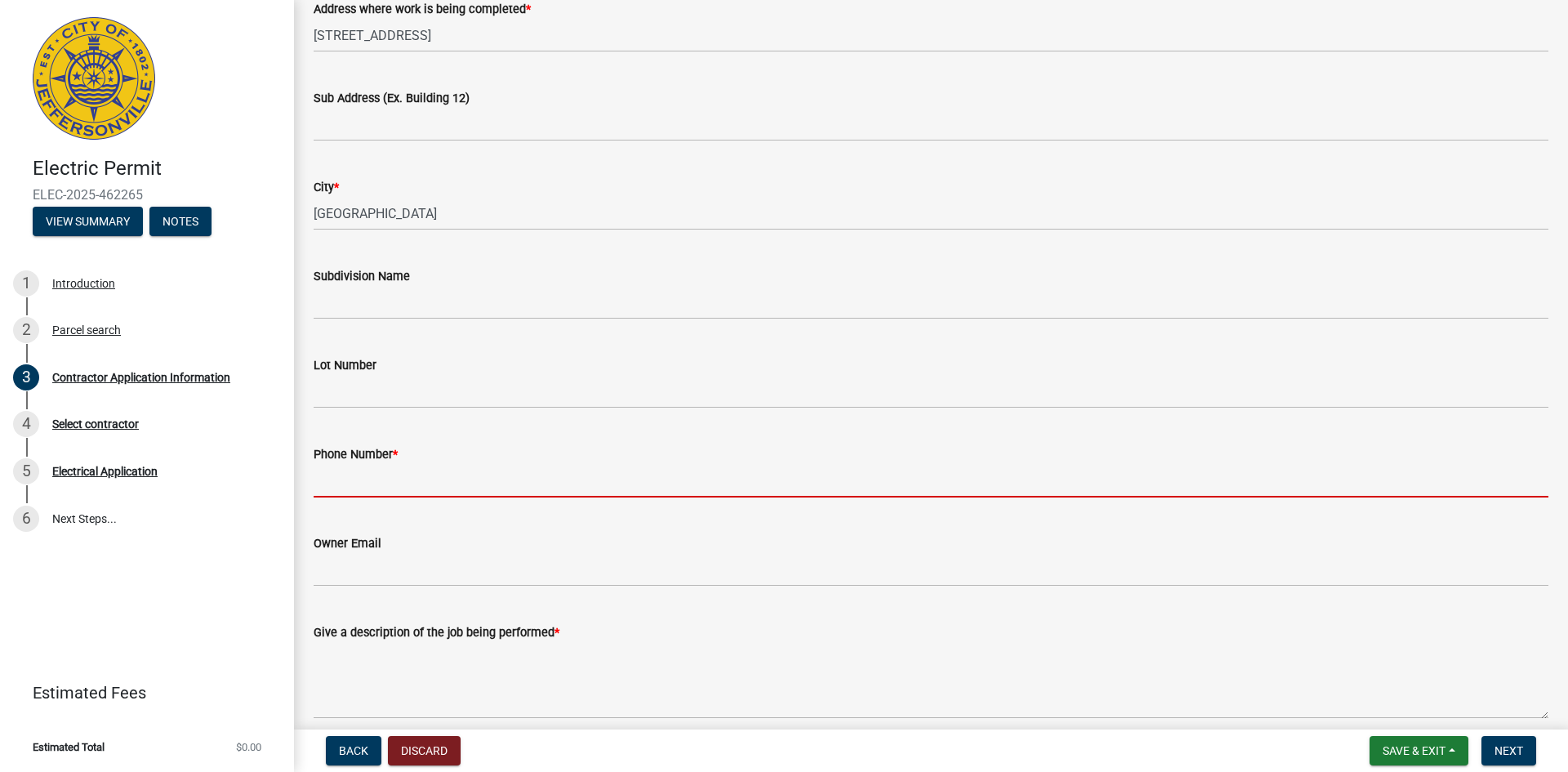
click at [319, 485] on input "Phone Number *" at bounding box center [930, 480] width 1235 height 34
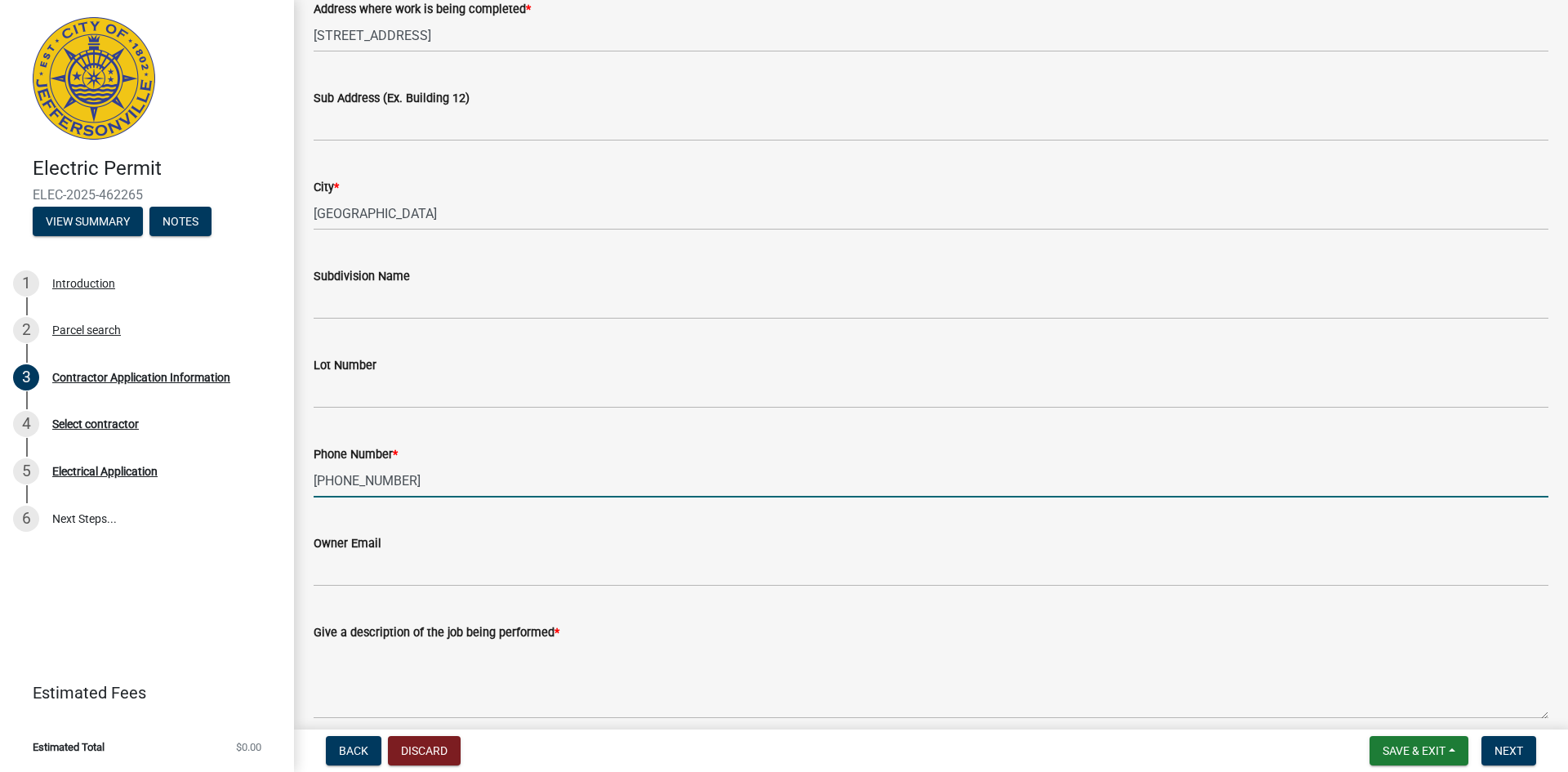
type input "502-965-9809"
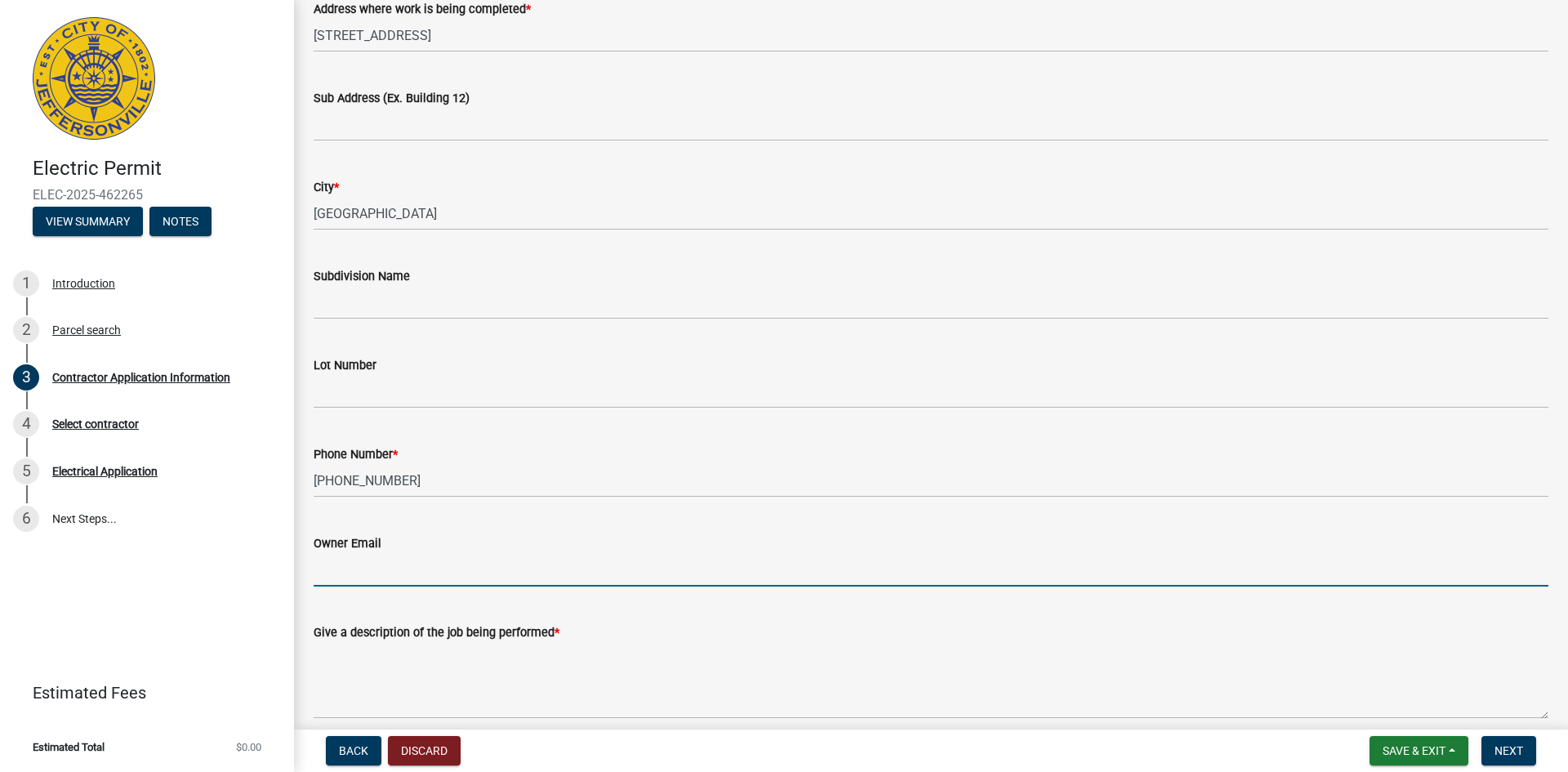
click at [335, 572] on input "Owner Email" at bounding box center [930, 570] width 1235 height 34
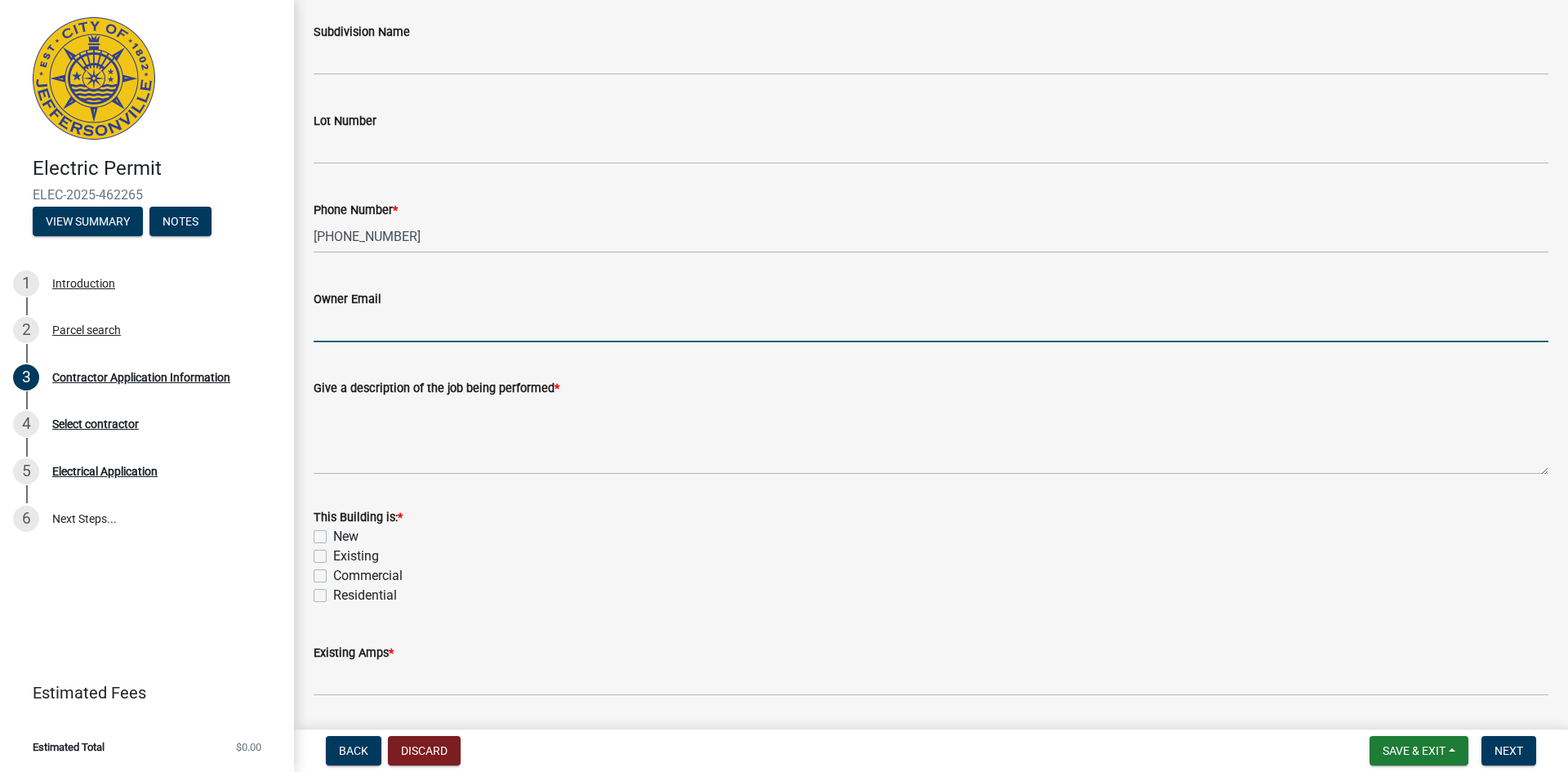
scroll to position [490, 0]
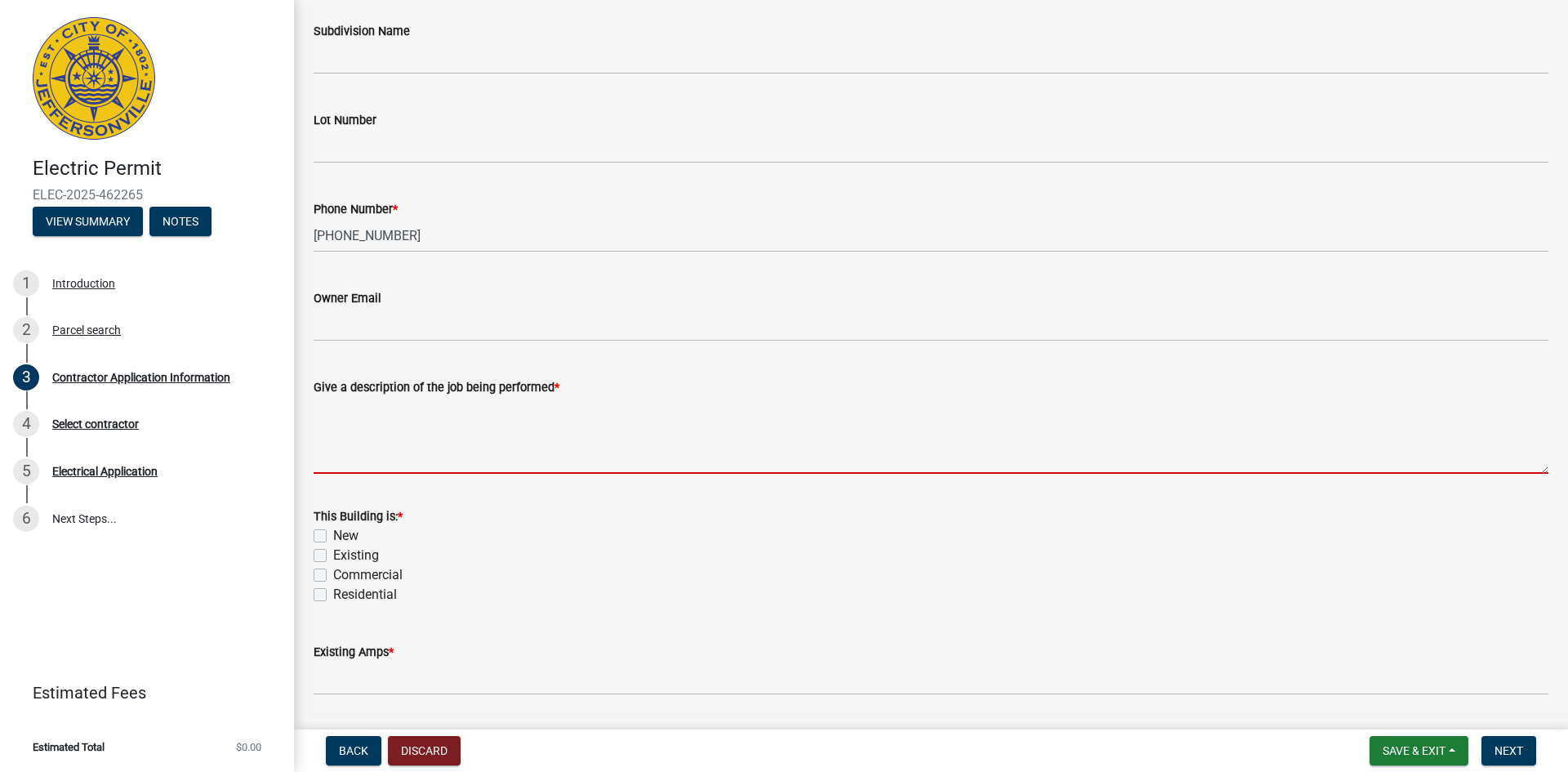
click at [342, 429] on textarea "Give a description of the job being performed *" at bounding box center [930, 435] width 1235 height 77
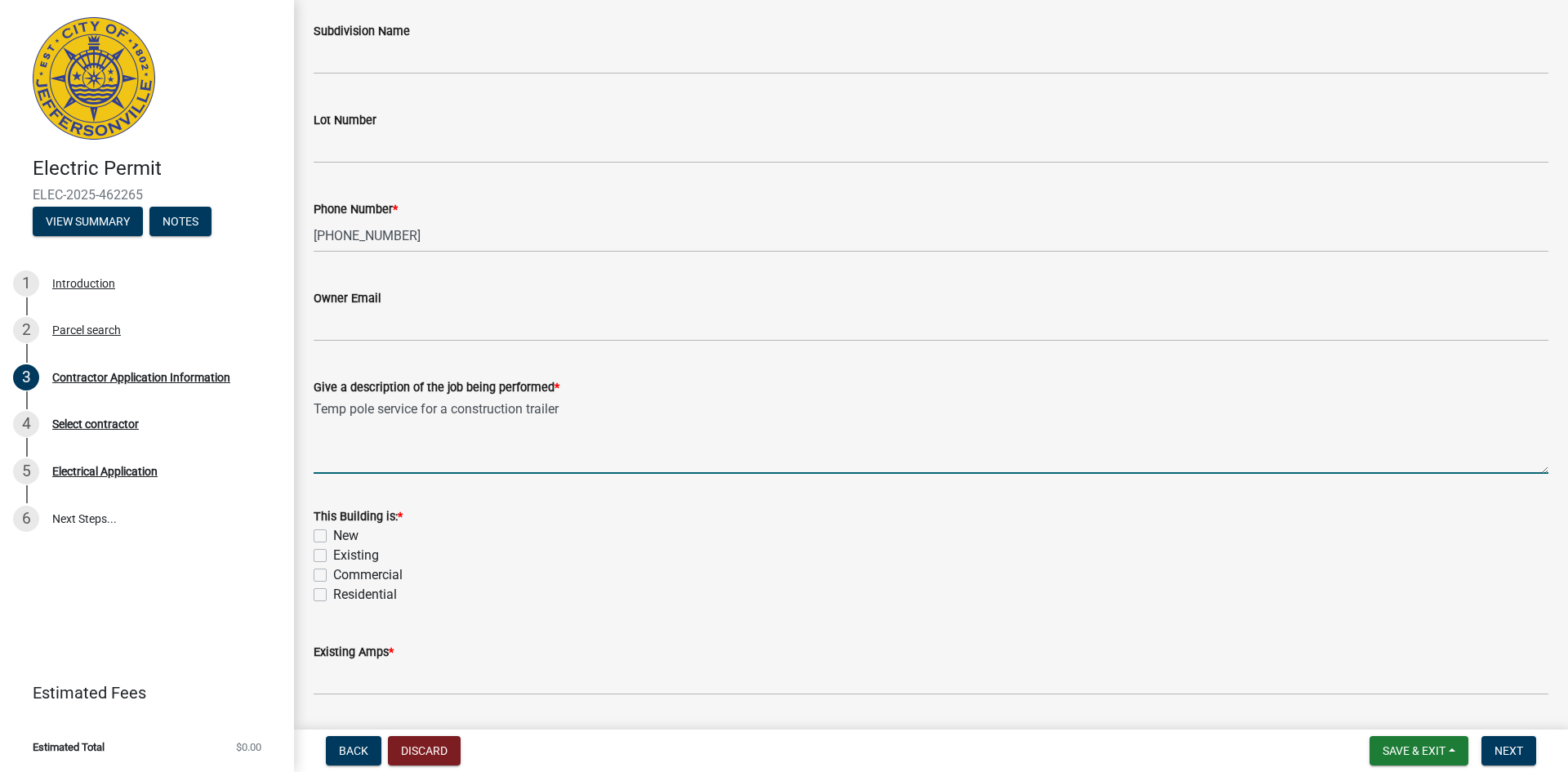
type textarea "Temp pole service for a construction trailer"
click at [333, 540] on label "New" at bounding box center [345, 535] width 25 height 20
click at [333, 537] on input "New" at bounding box center [338, 531] width 10 height 10
checkbox input "true"
checkbox input "false"
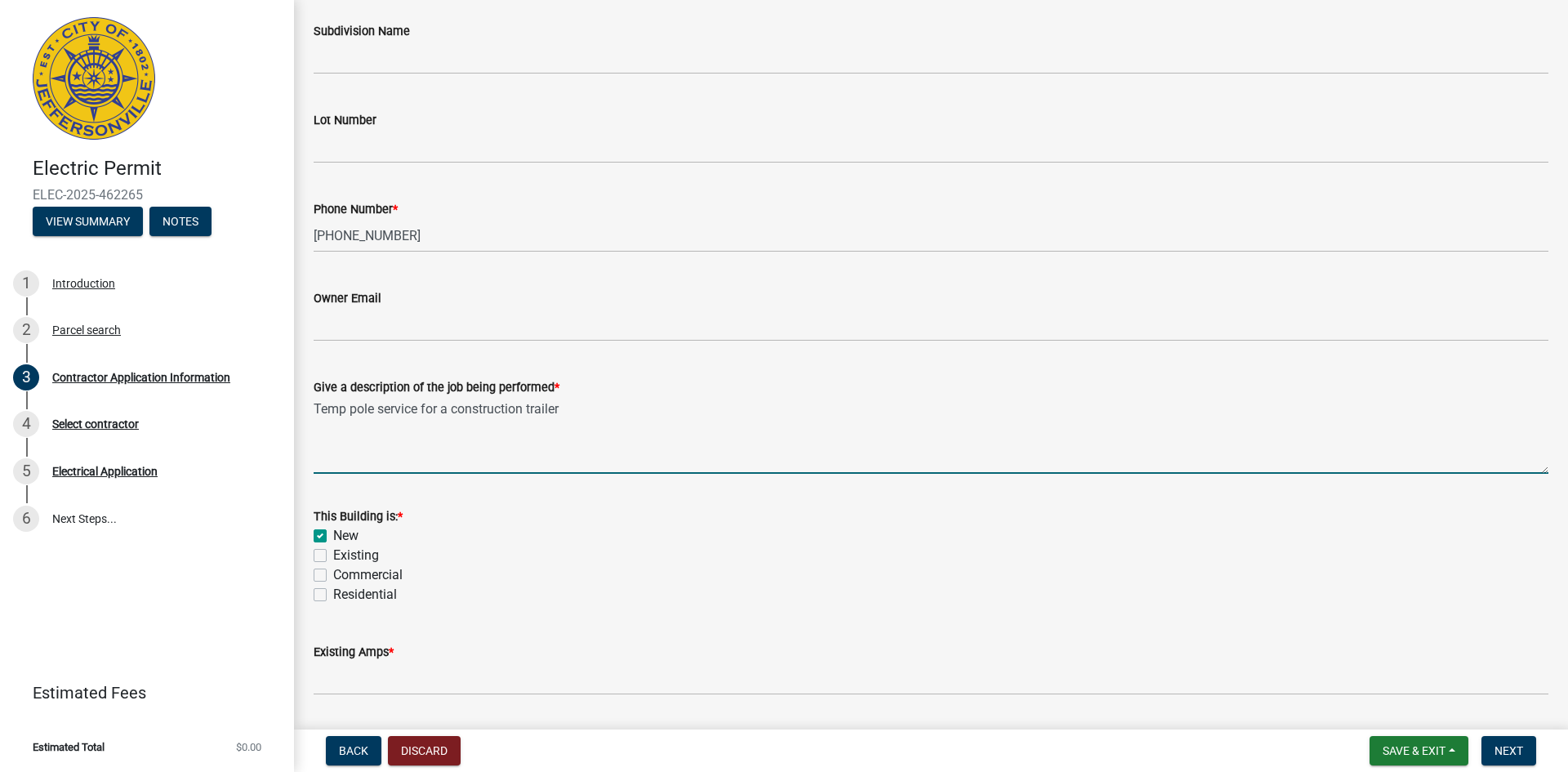
checkbox input "false"
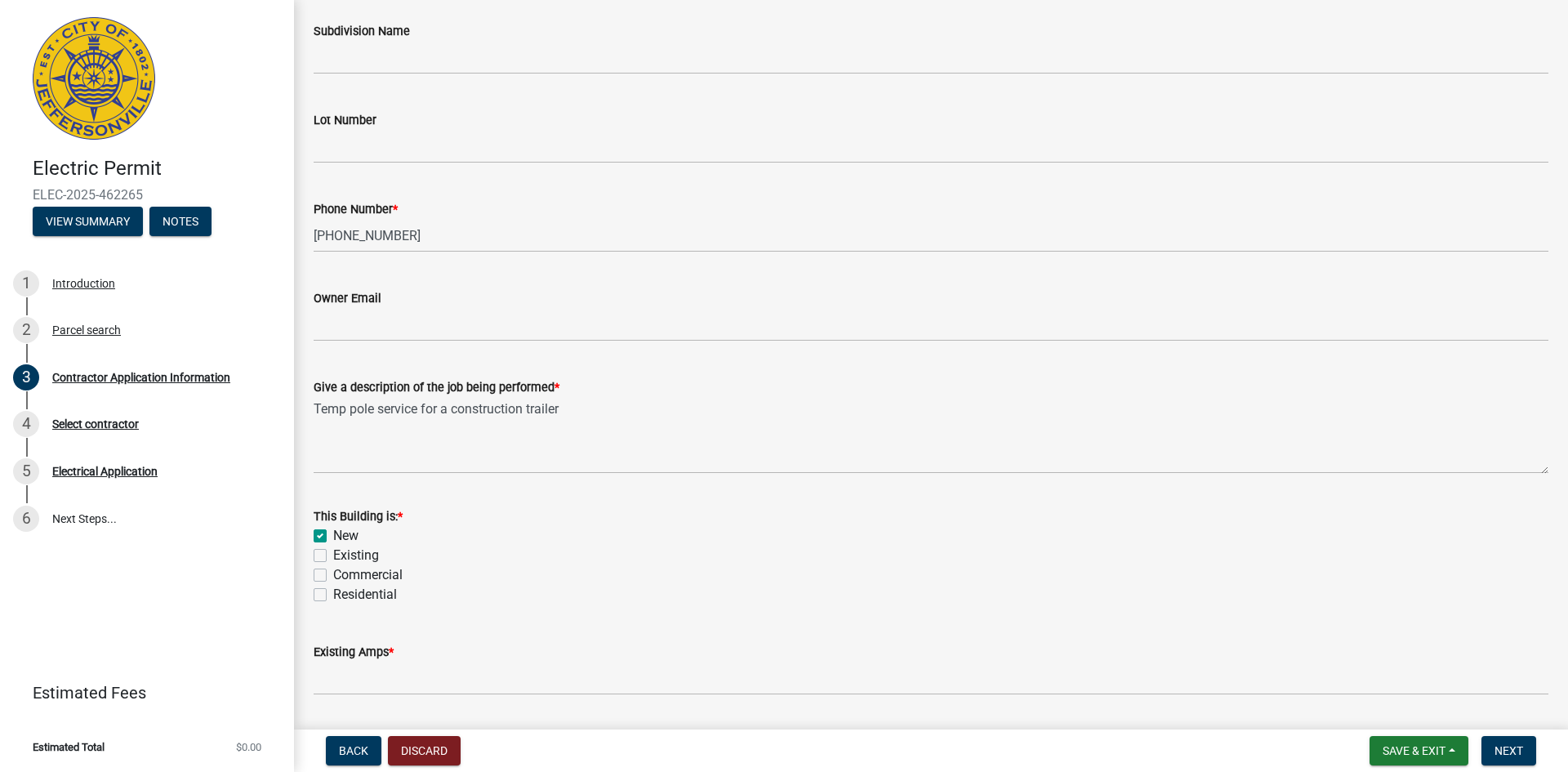
click at [333, 572] on label "Commercial" at bounding box center [367, 575] width 70 height 20
click at [333, 572] on input "Commercial" at bounding box center [338, 571] width 10 height 10
checkbox input "true"
checkbox input "false"
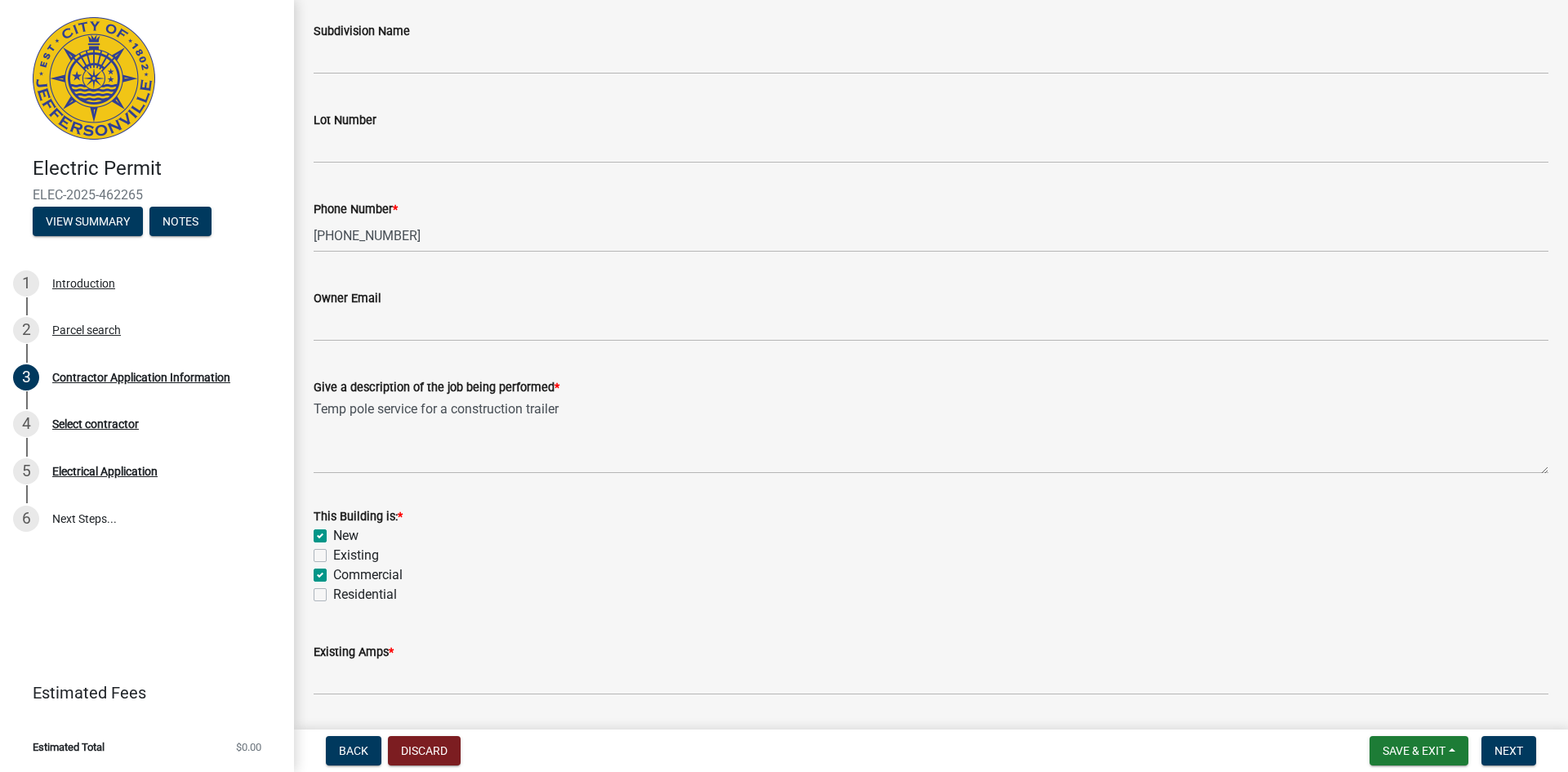
checkbox input "true"
checkbox input "false"
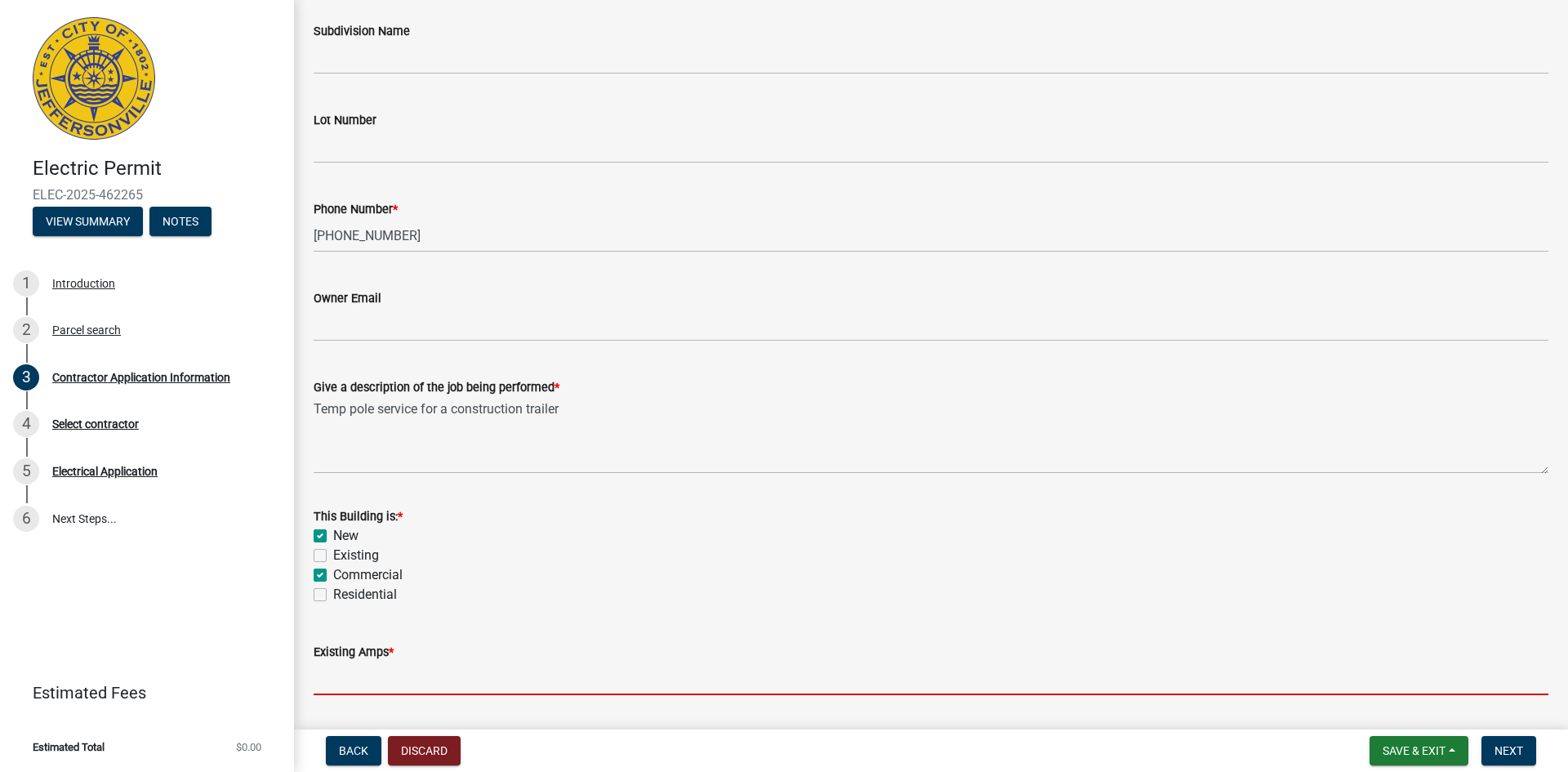
click at [350, 679] on input "text" at bounding box center [930, 678] width 1235 height 34
click at [343, 676] on input "text" at bounding box center [930, 678] width 1235 height 34
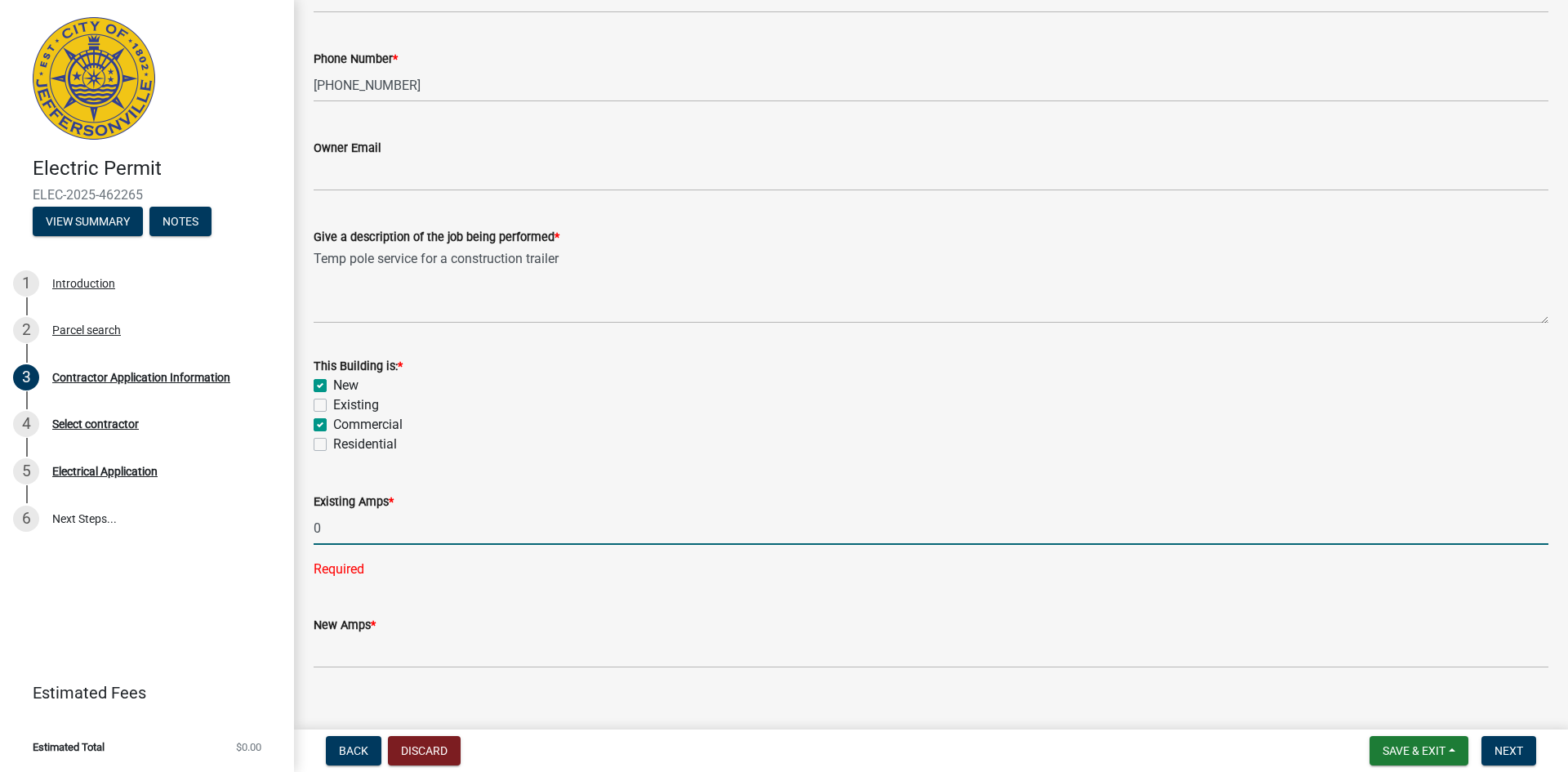
scroll to position [653, 0]
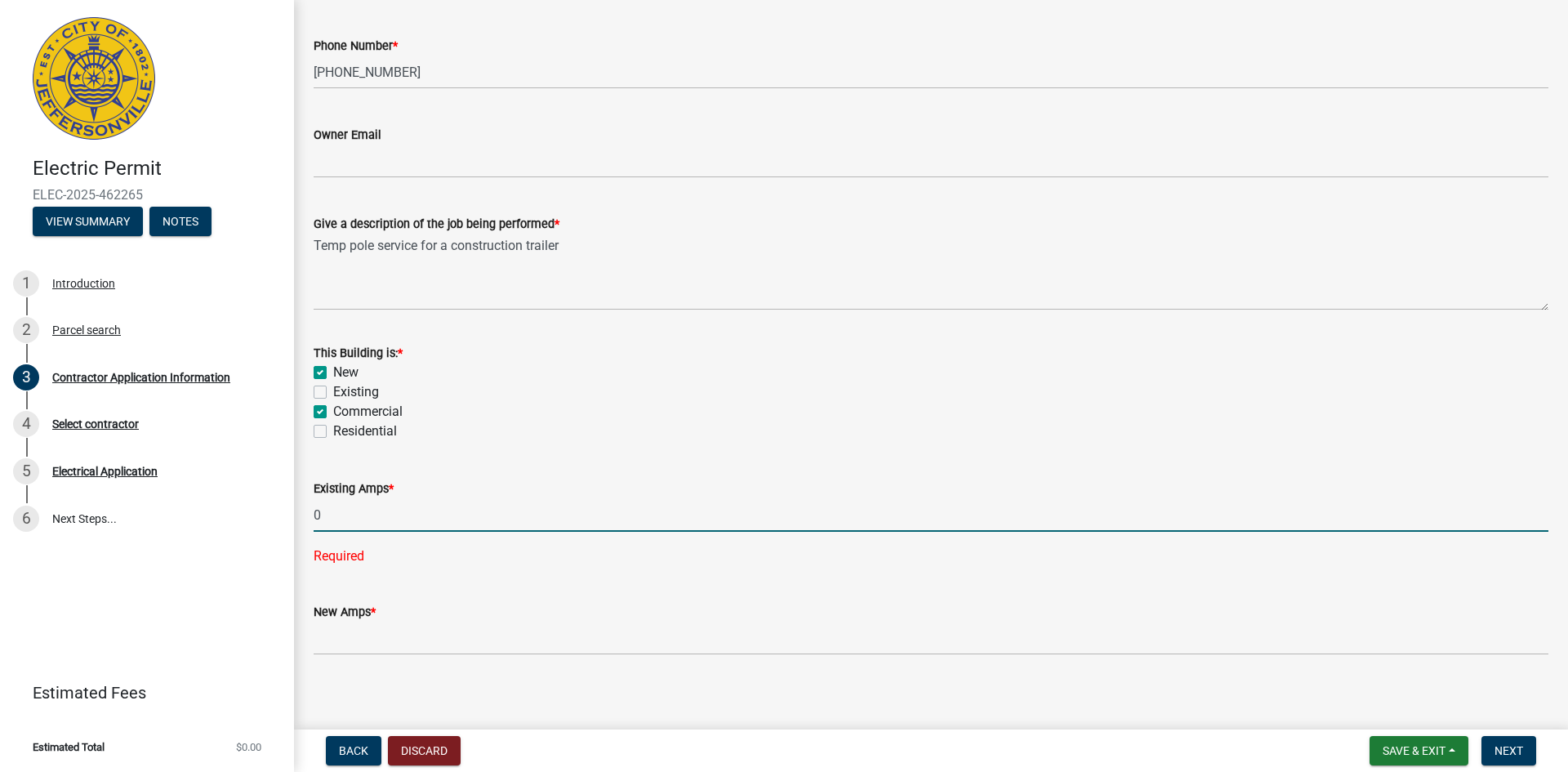
type input "0"
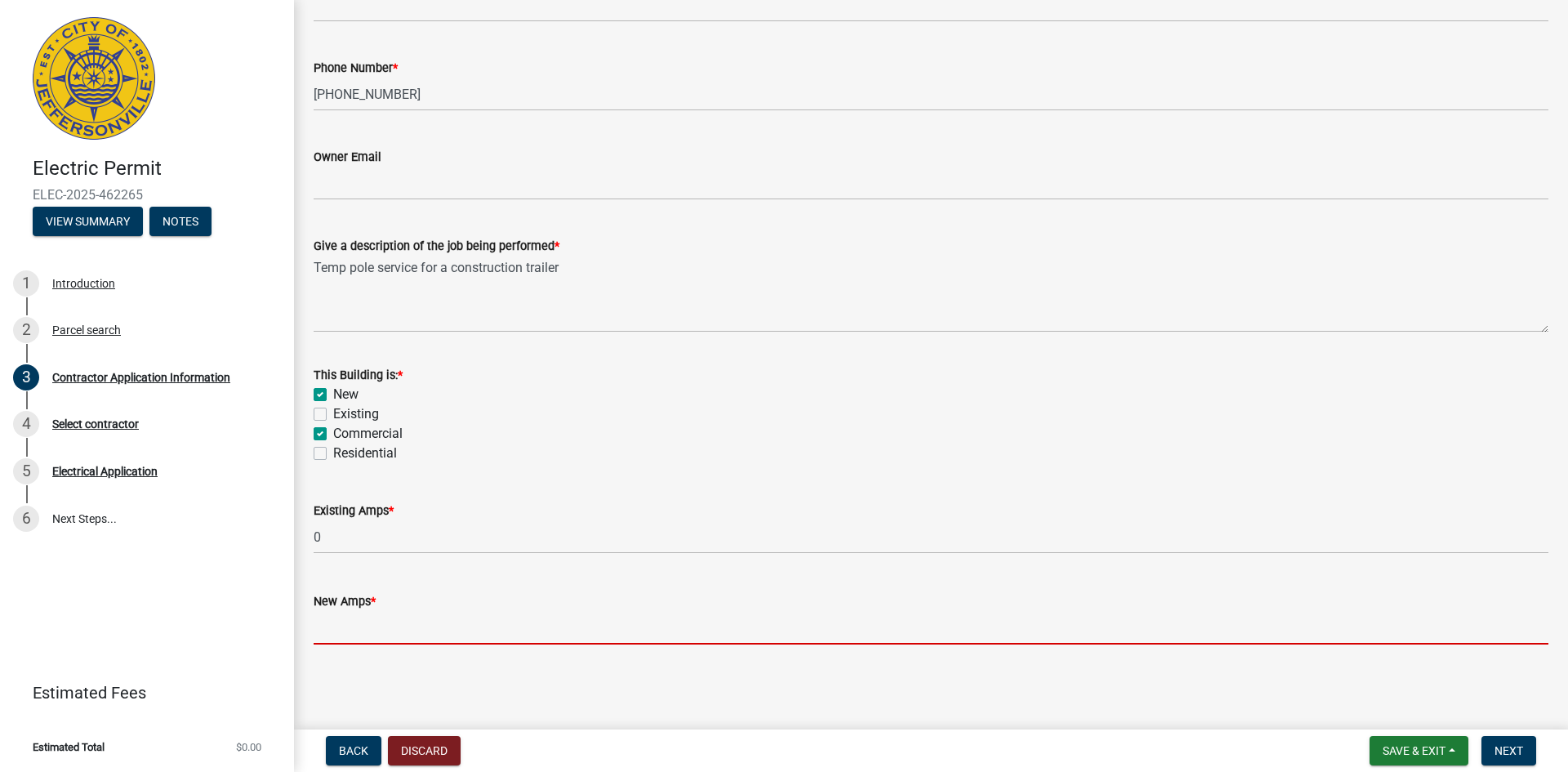
scroll to position [632, 0]
click at [321, 634] on input "text" at bounding box center [930, 627] width 1235 height 34
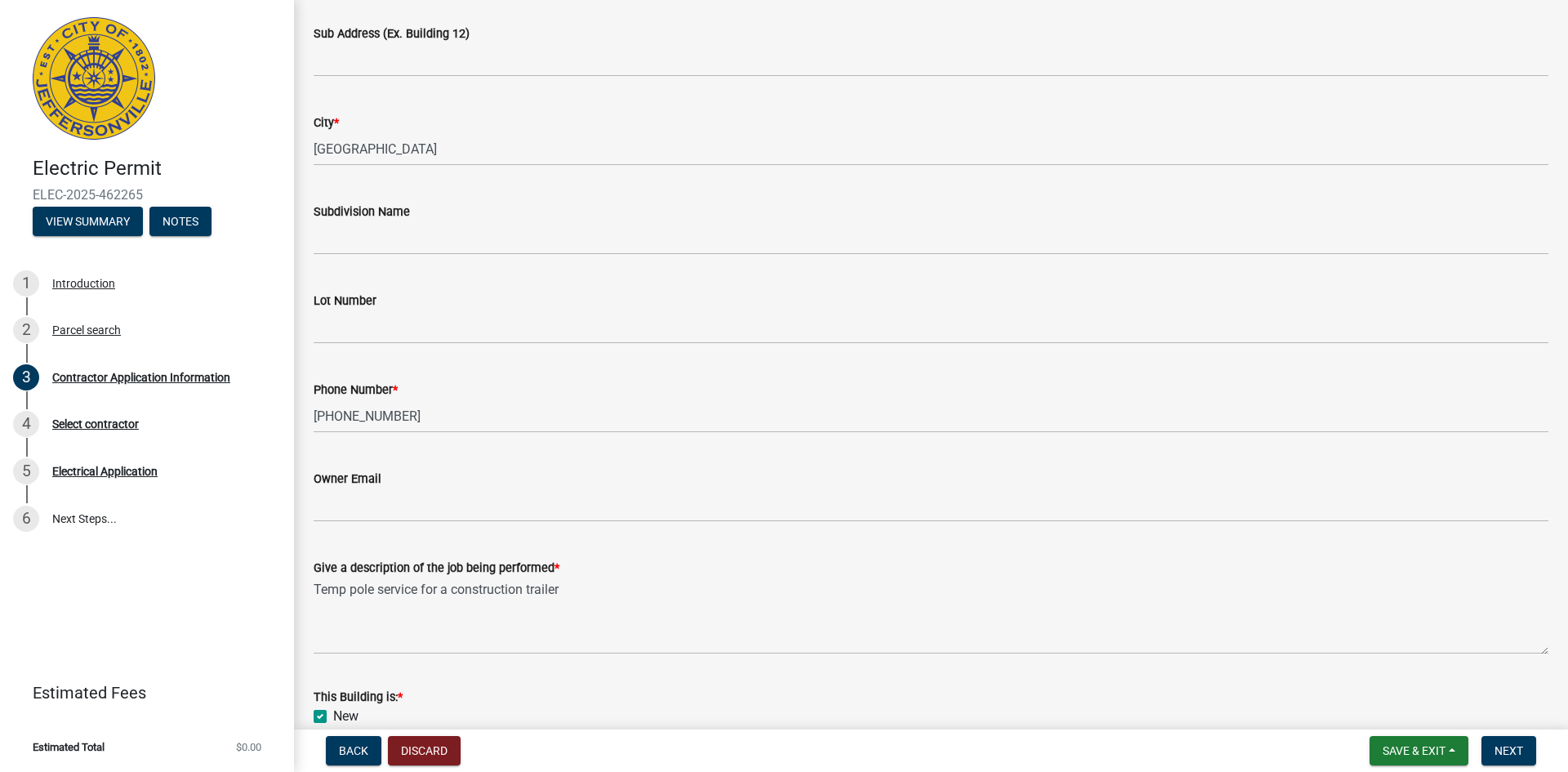
scroll to position [305, 0]
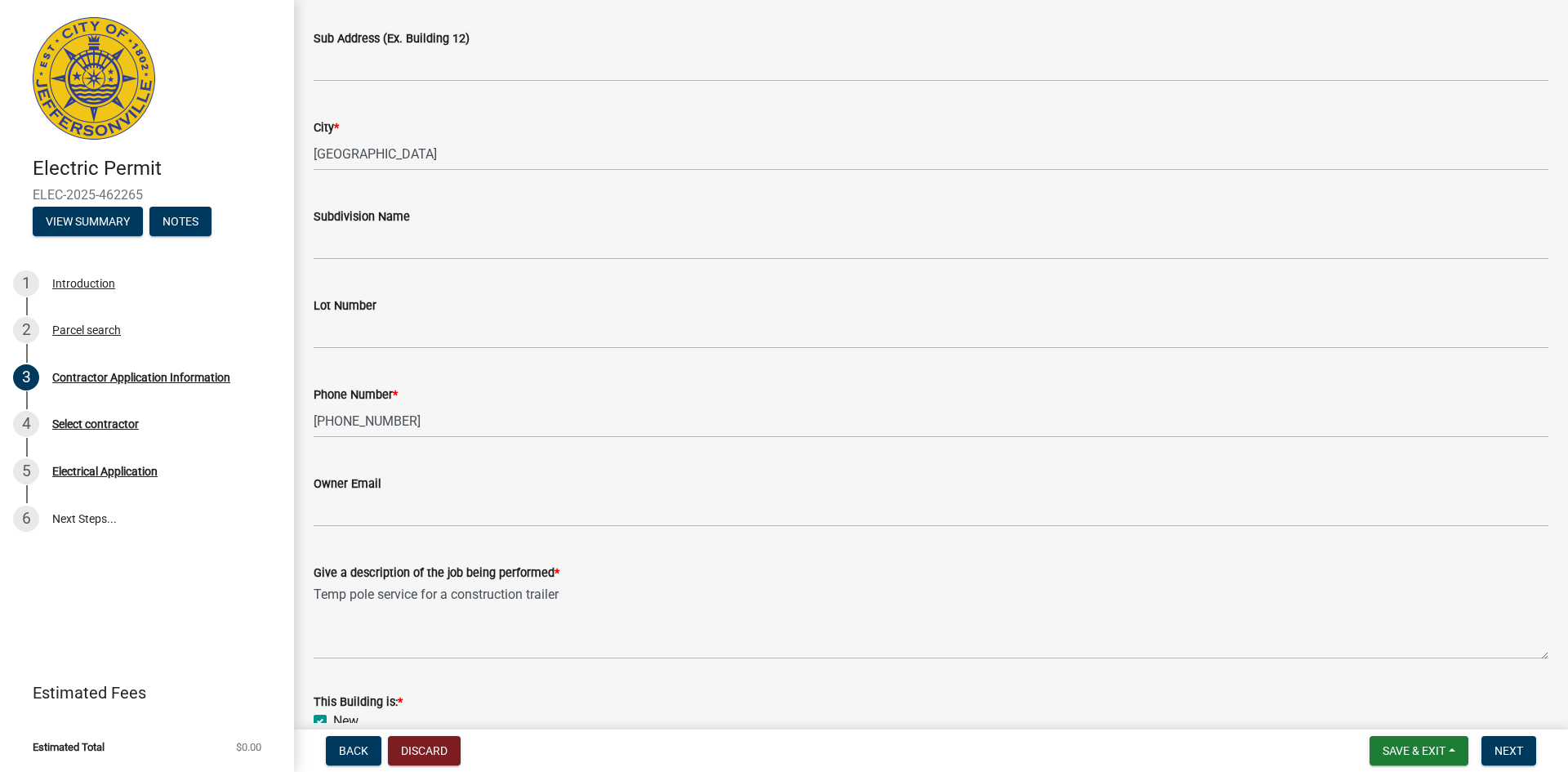
type input "200"
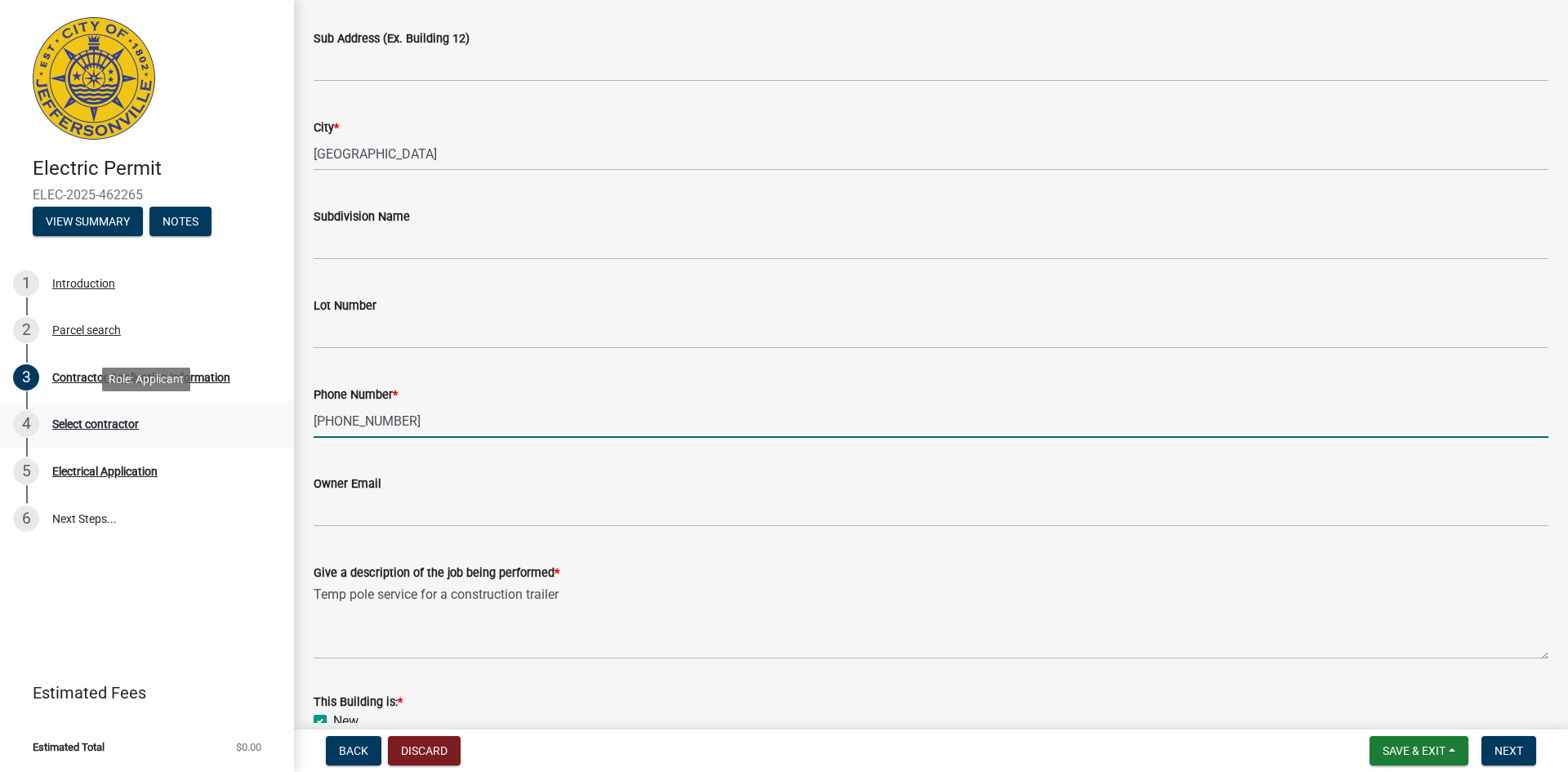
drag, startPoint x: 394, startPoint y: 424, endPoint x: 240, endPoint y: 423, distance: 154.0
click at [240, 423] on div "Electric Permit ELEC-2025-462265 View Summary Notes 1 Introduction 2 Parcel sea…" at bounding box center [784, 386] width 1568 height 772
click at [456, 425] on input "502-965-9809" at bounding box center [930, 421] width 1235 height 34
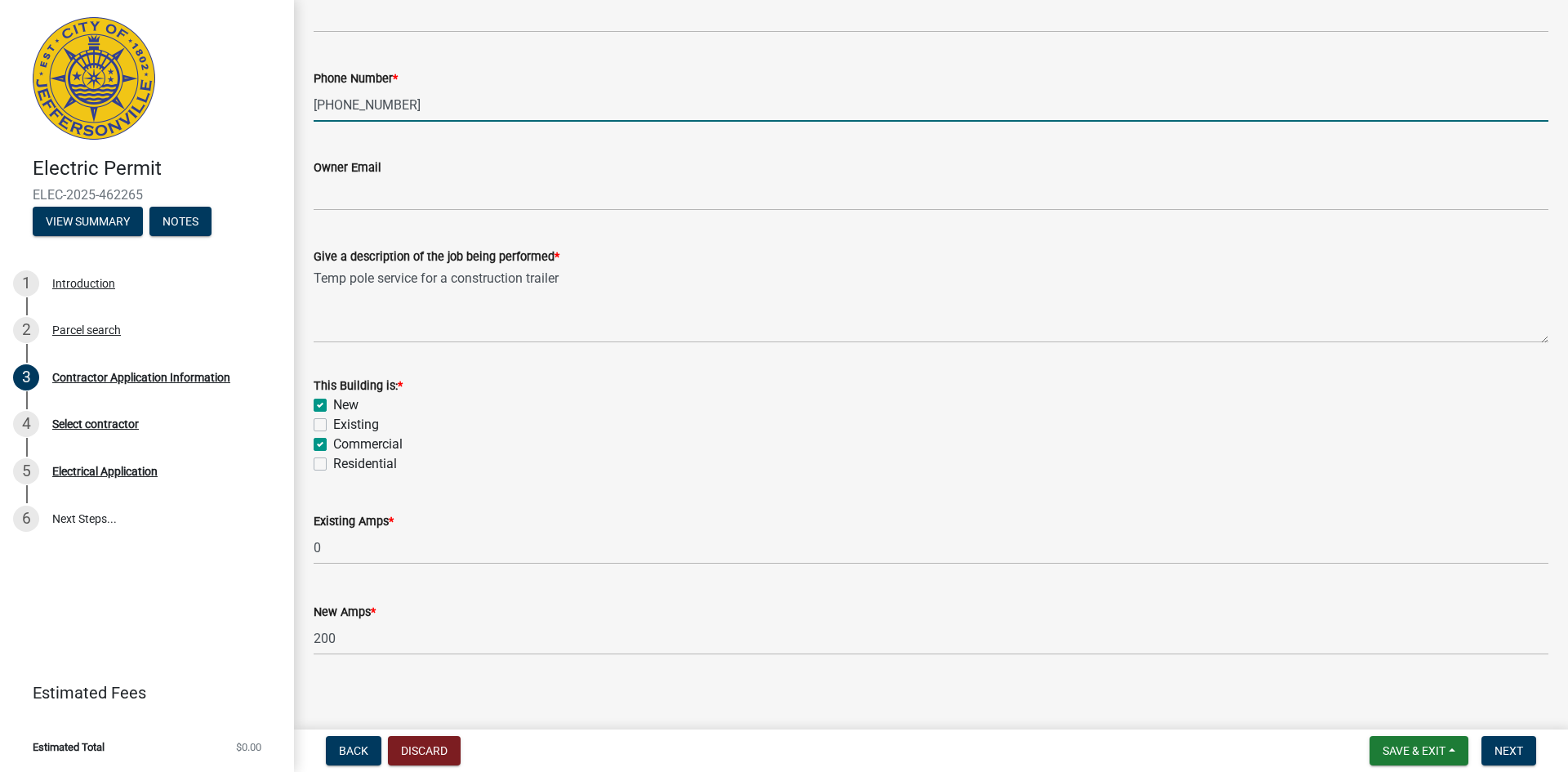
scroll to position [632, 0]
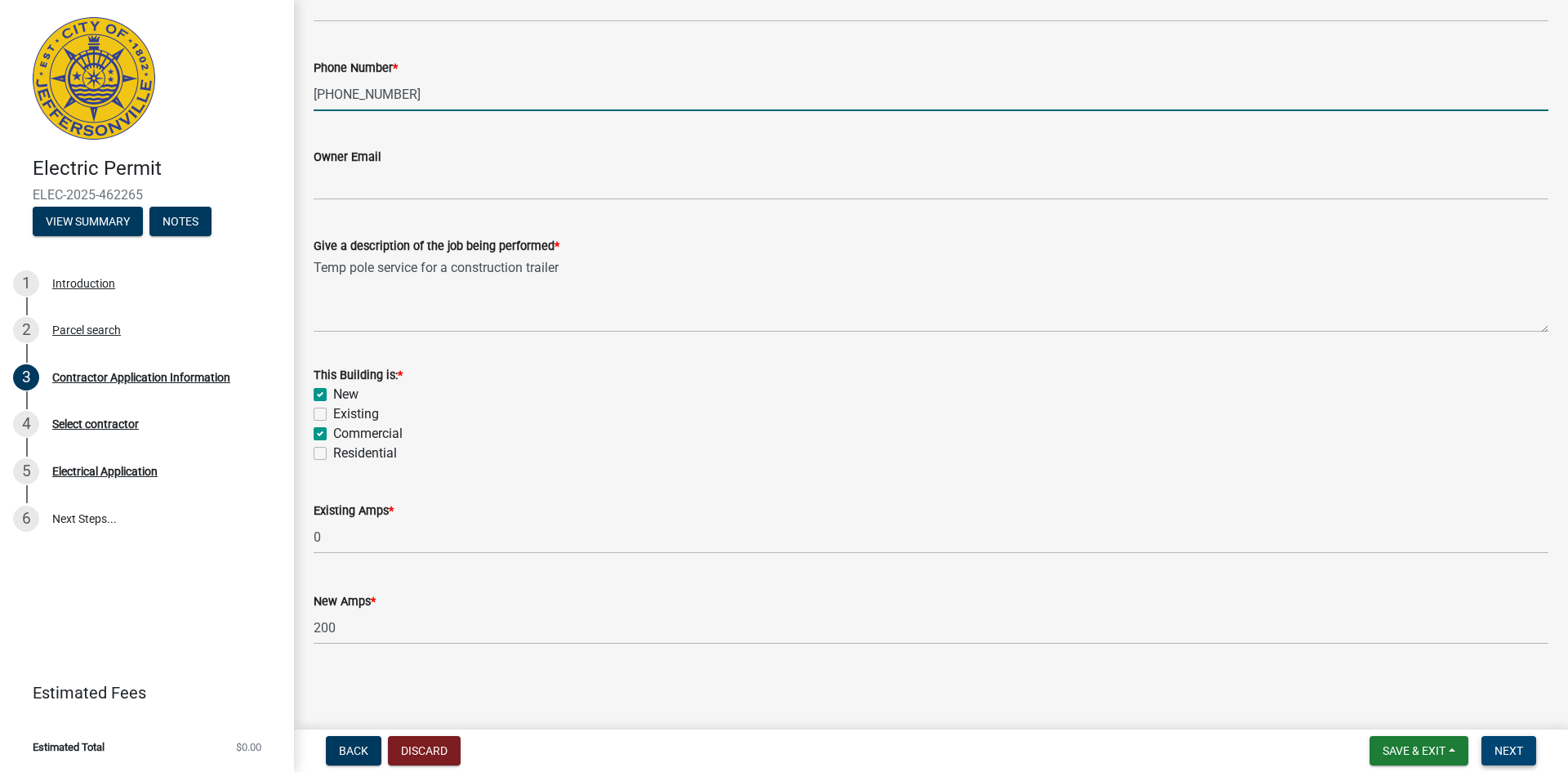
click at [1515, 749] on span "Next" at bounding box center [1509, 750] width 28 height 13
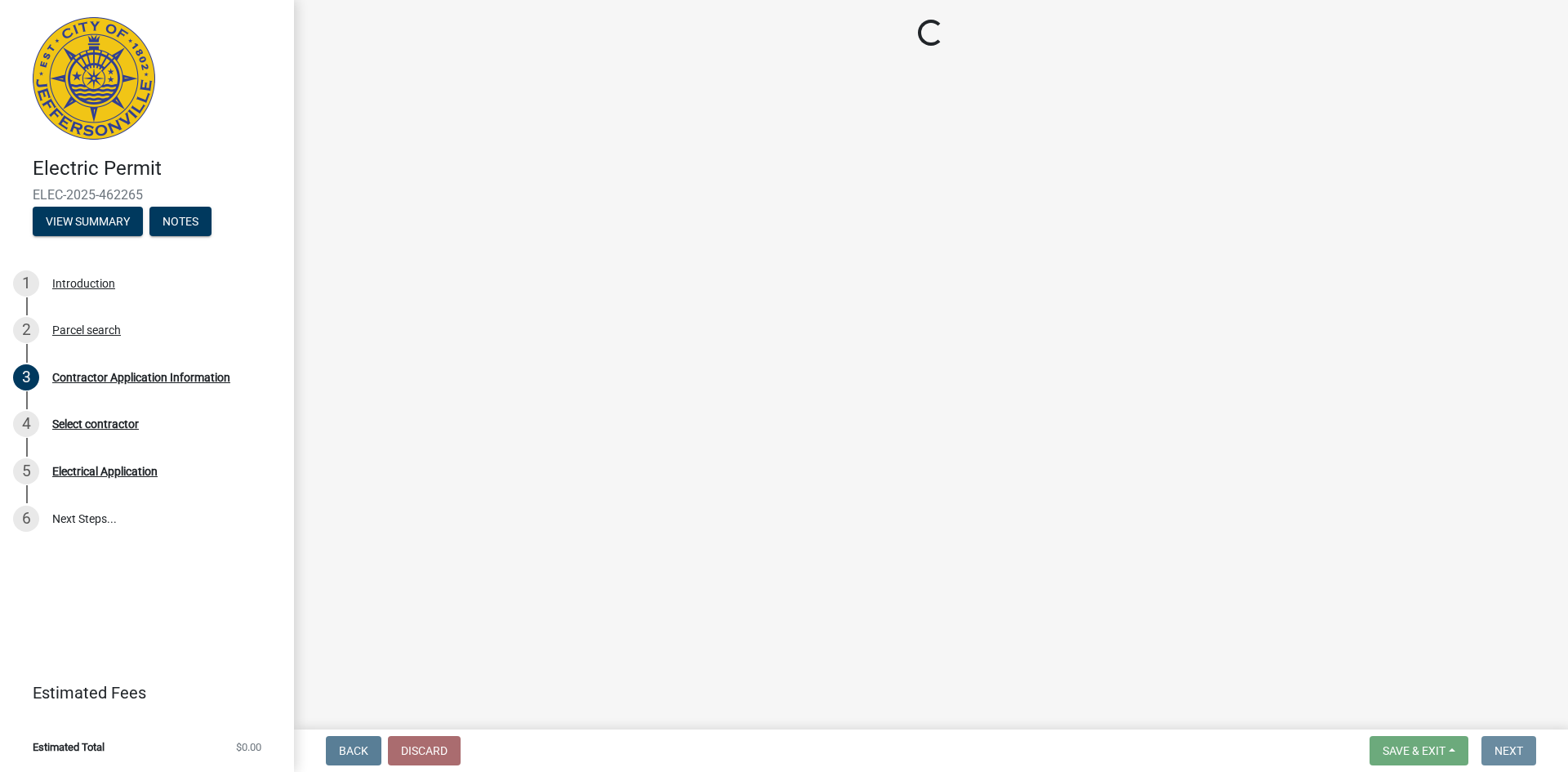
scroll to position [0, 0]
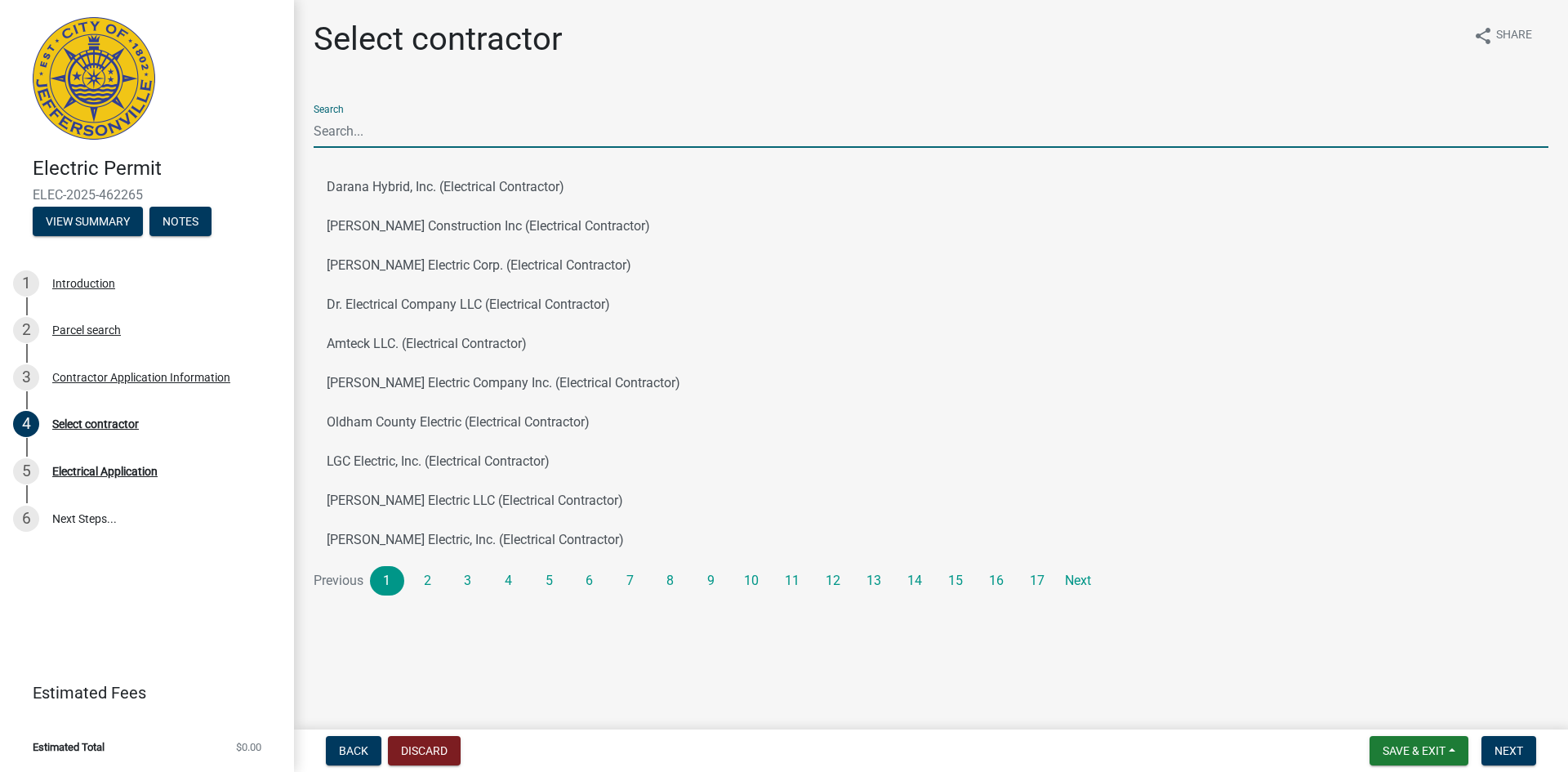
click at [349, 128] on input "Search" at bounding box center [930, 131] width 1235 height 34
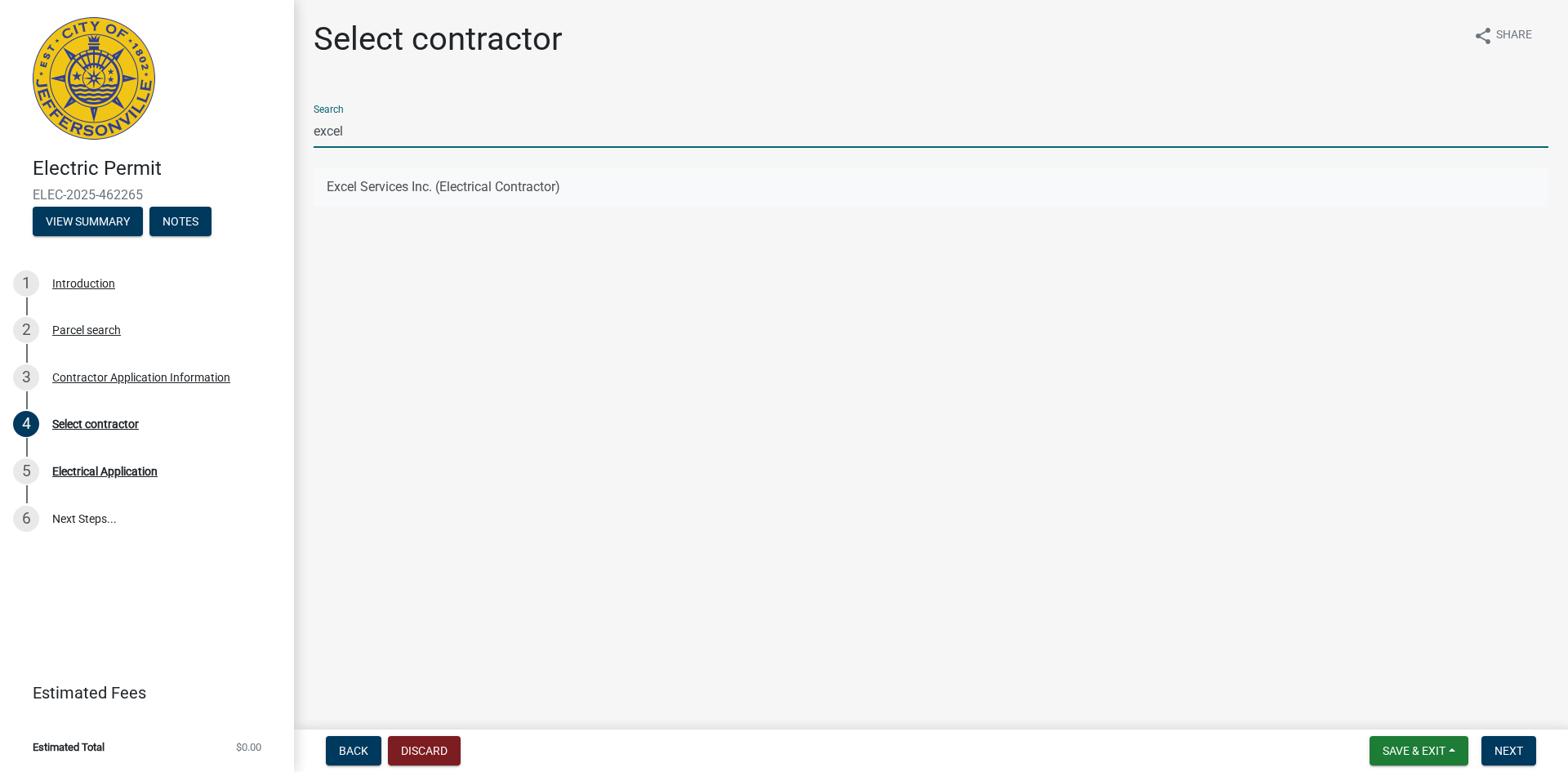
type input "excel"
click at [339, 188] on button "Excel Services Inc. (Electrical Contractor)" at bounding box center [930, 188] width 1235 height 40
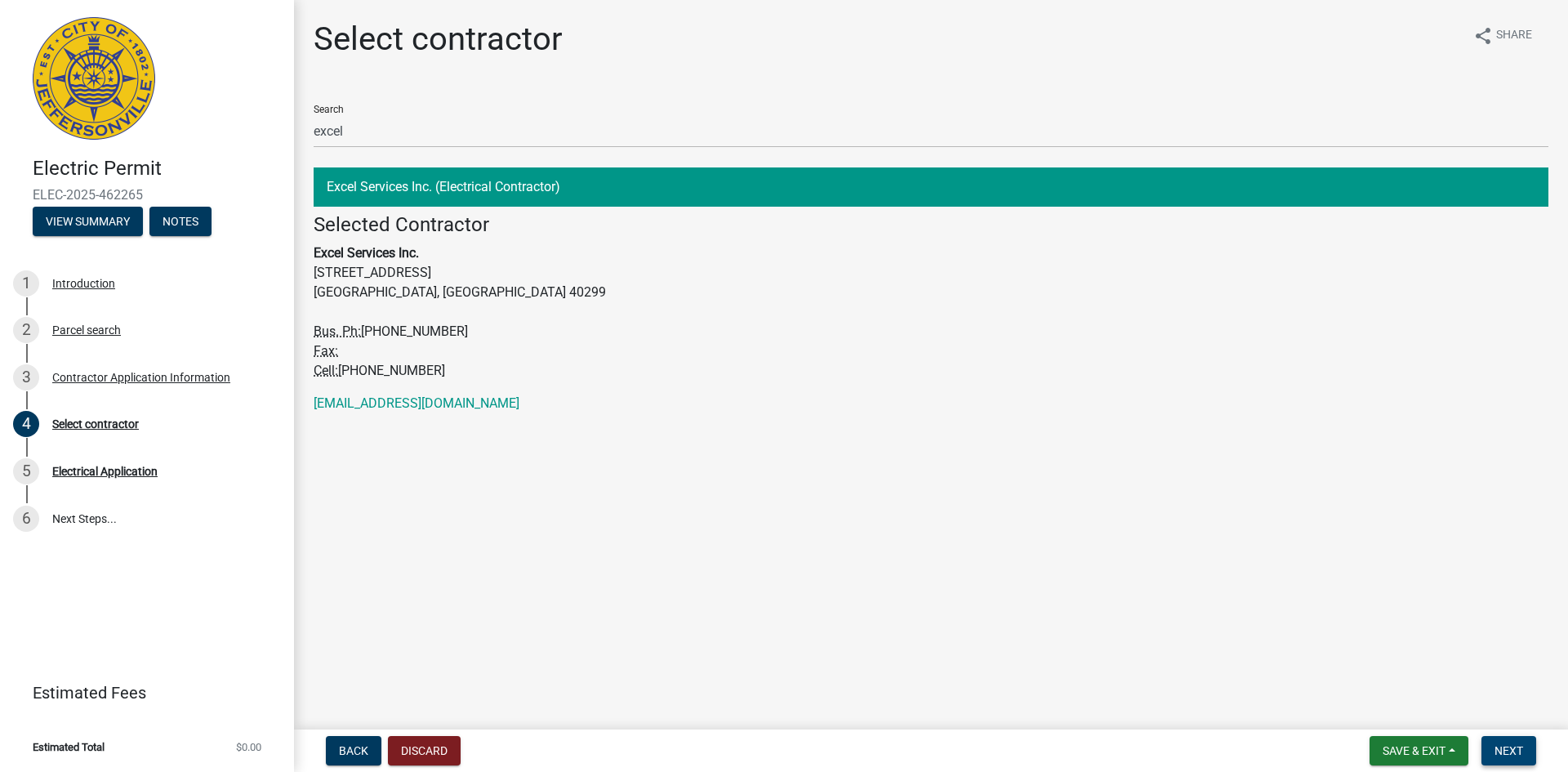
click at [1516, 746] on span "Next" at bounding box center [1509, 750] width 28 height 13
